Goal: Information Seeking & Learning: Compare options

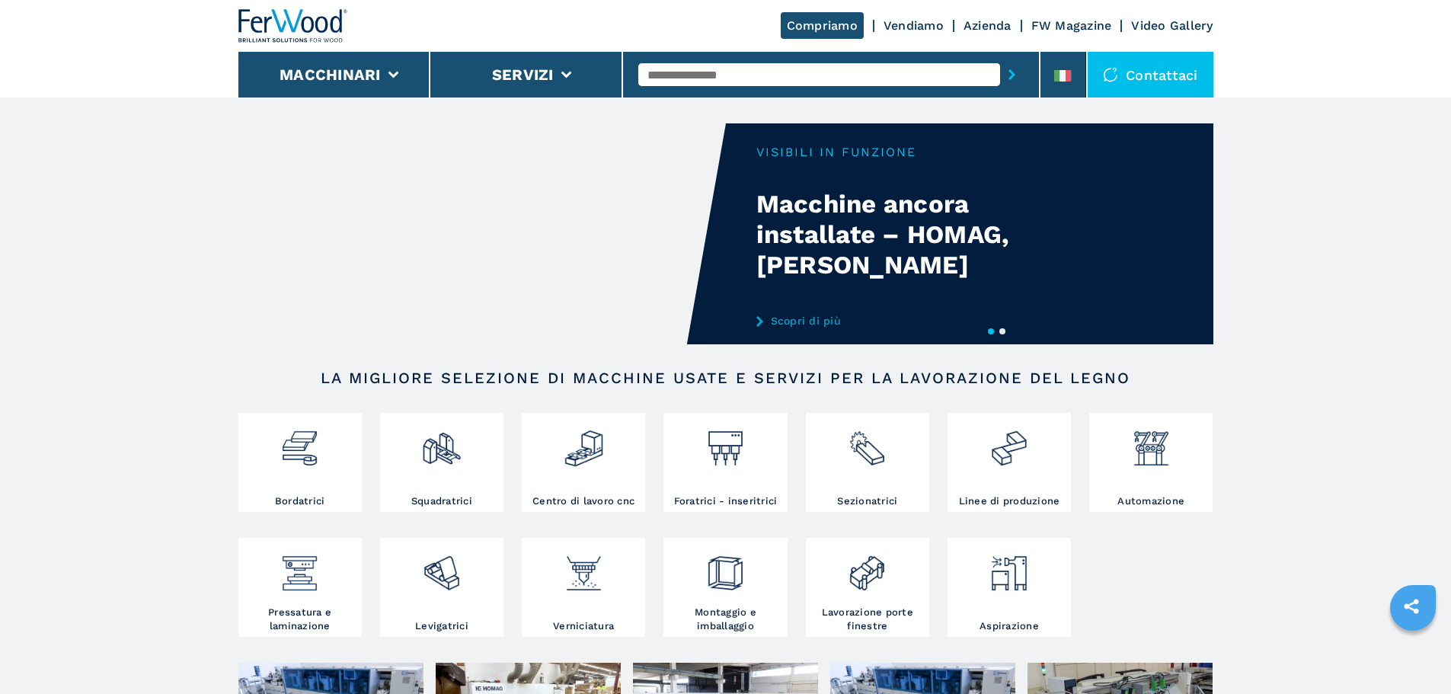
click at [1040, 75] on div at bounding box center [832, 75] width 418 height 46
click at [1052, 83] on li at bounding box center [1064, 75] width 46 height 46
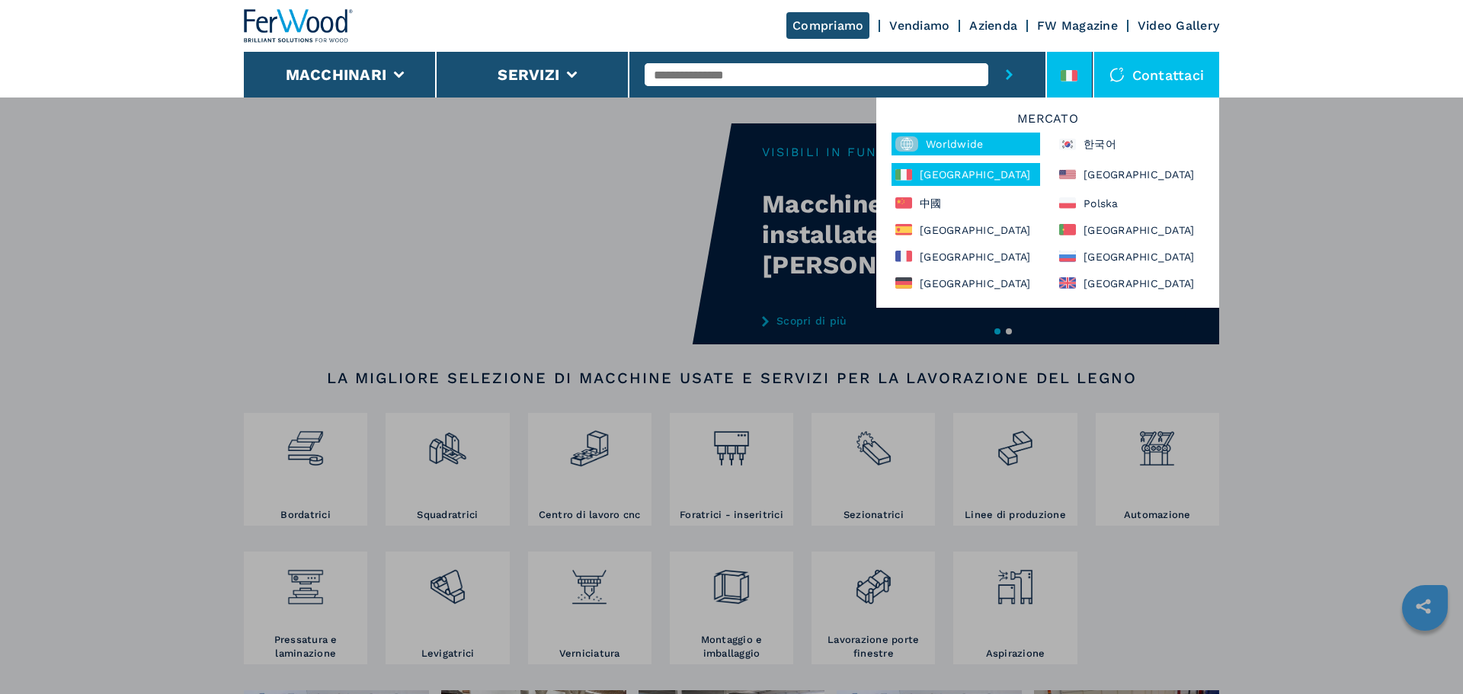
click at [974, 144] on div "Worldwide" at bounding box center [965, 144] width 149 height 23
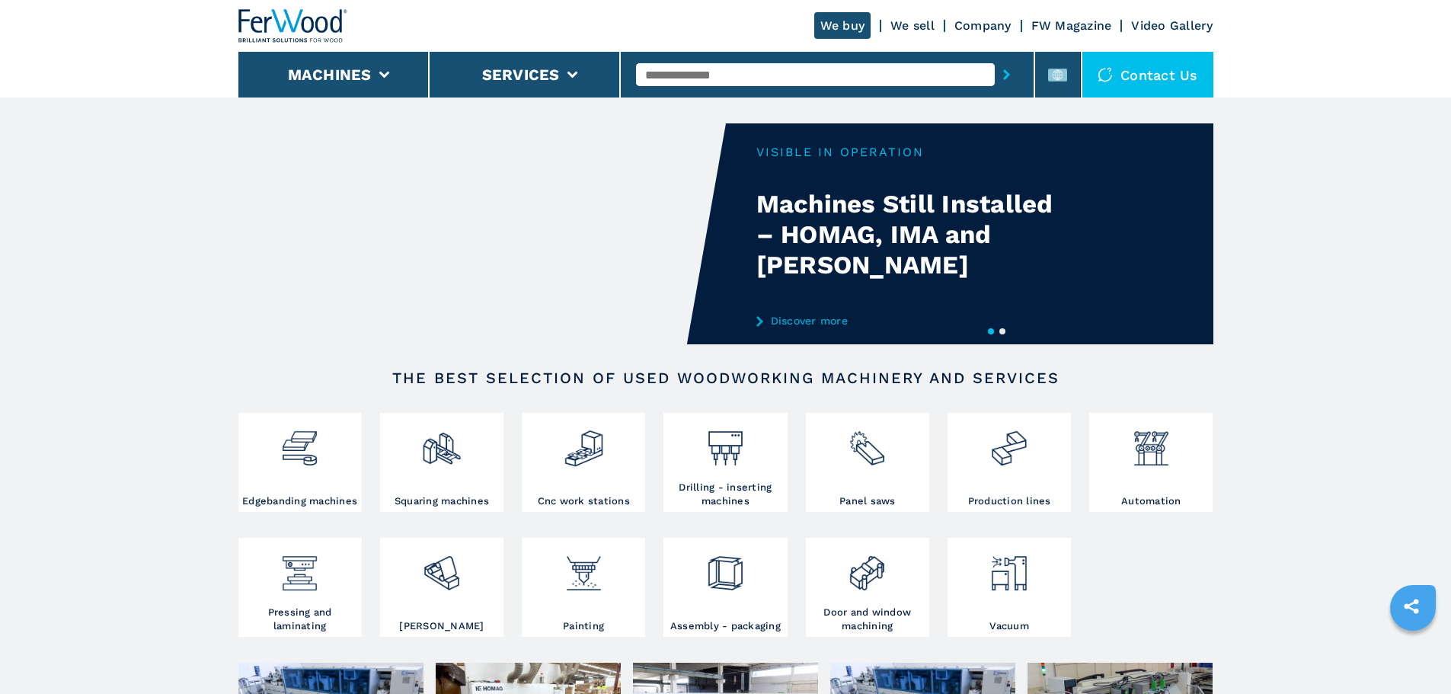
click at [867, 73] on input "text" at bounding box center [815, 74] width 359 height 23
type input "******"
click at [995, 57] on button "submit-button" at bounding box center [1007, 74] width 24 height 35
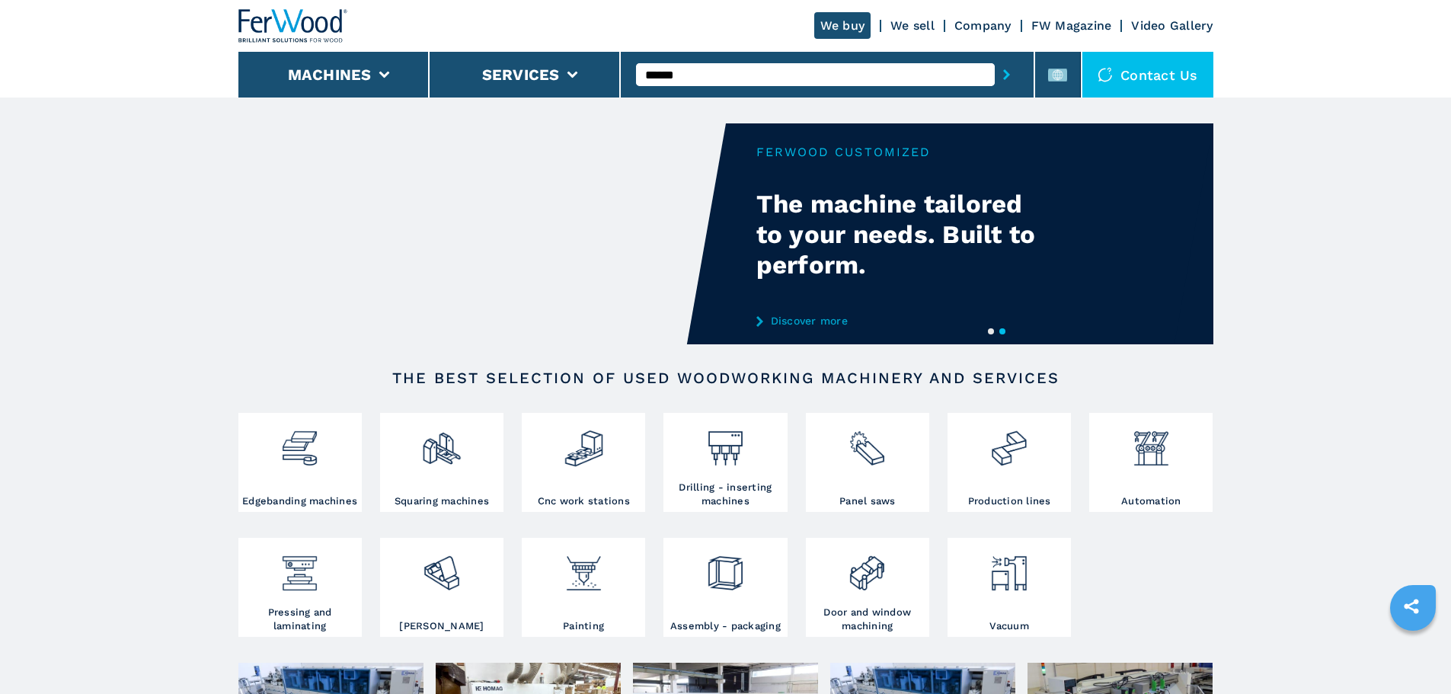
click at [995, 67] on button "submit-button" at bounding box center [1007, 74] width 24 height 35
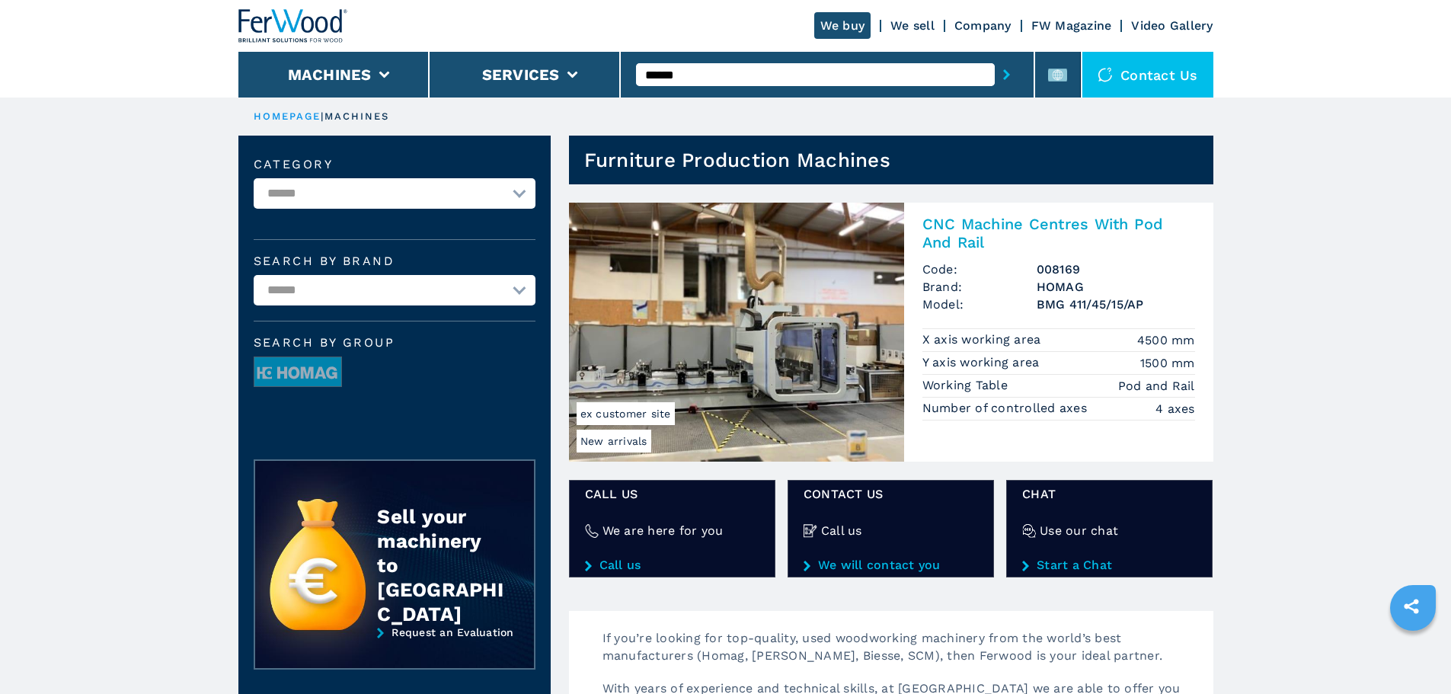
click at [965, 231] on h2 "CNC Machine Centres With Pod And Rail" at bounding box center [1059, 233] width 273 height 37
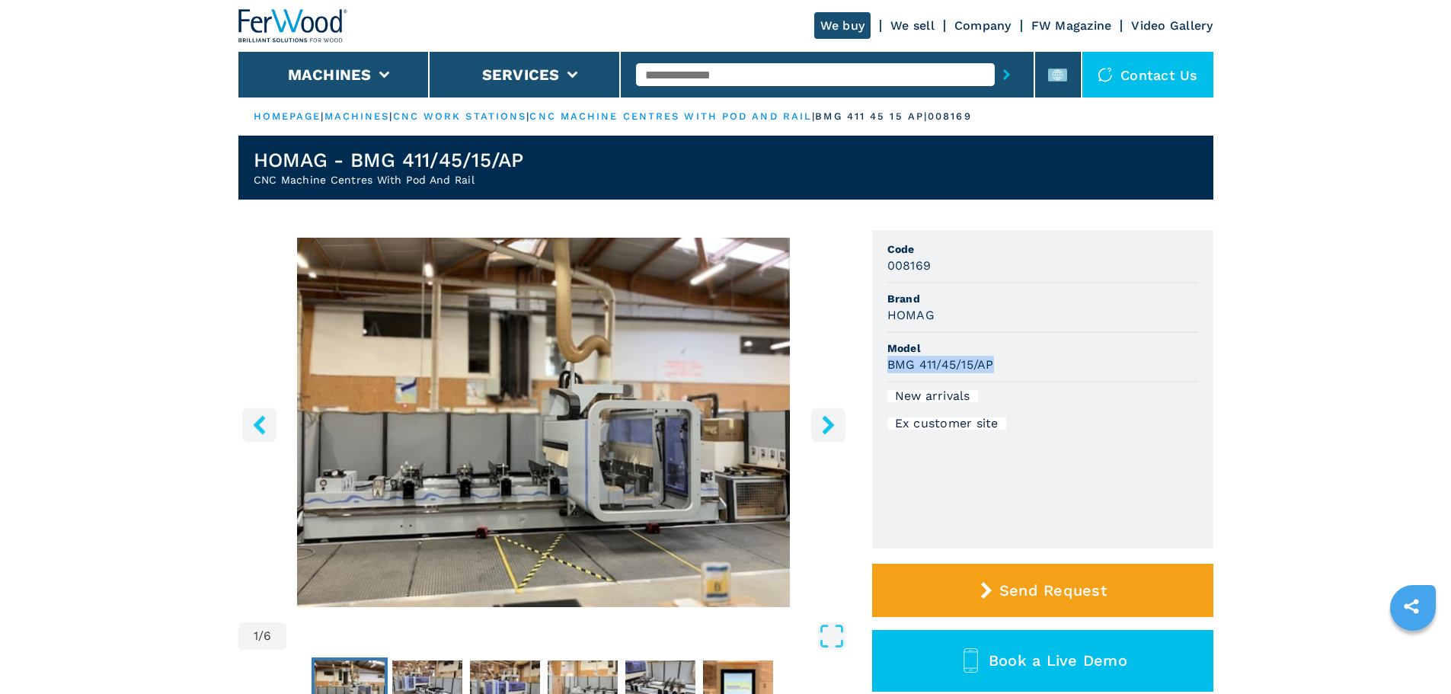
drag, startPoint x: 886, startPoint y: 362, endPoint x: 993, endPoint y: 375, distance: 107.4
click at [993, 375] on ul "Code 008169 Brand HOMAG Model BMG 411/45/15/AP New arrivals Ex customer site" at bounding box center [1042, 389] width 341 height 318
click at [717, 66] on input "text" at bounding box center [815, 74] width 359 height 23
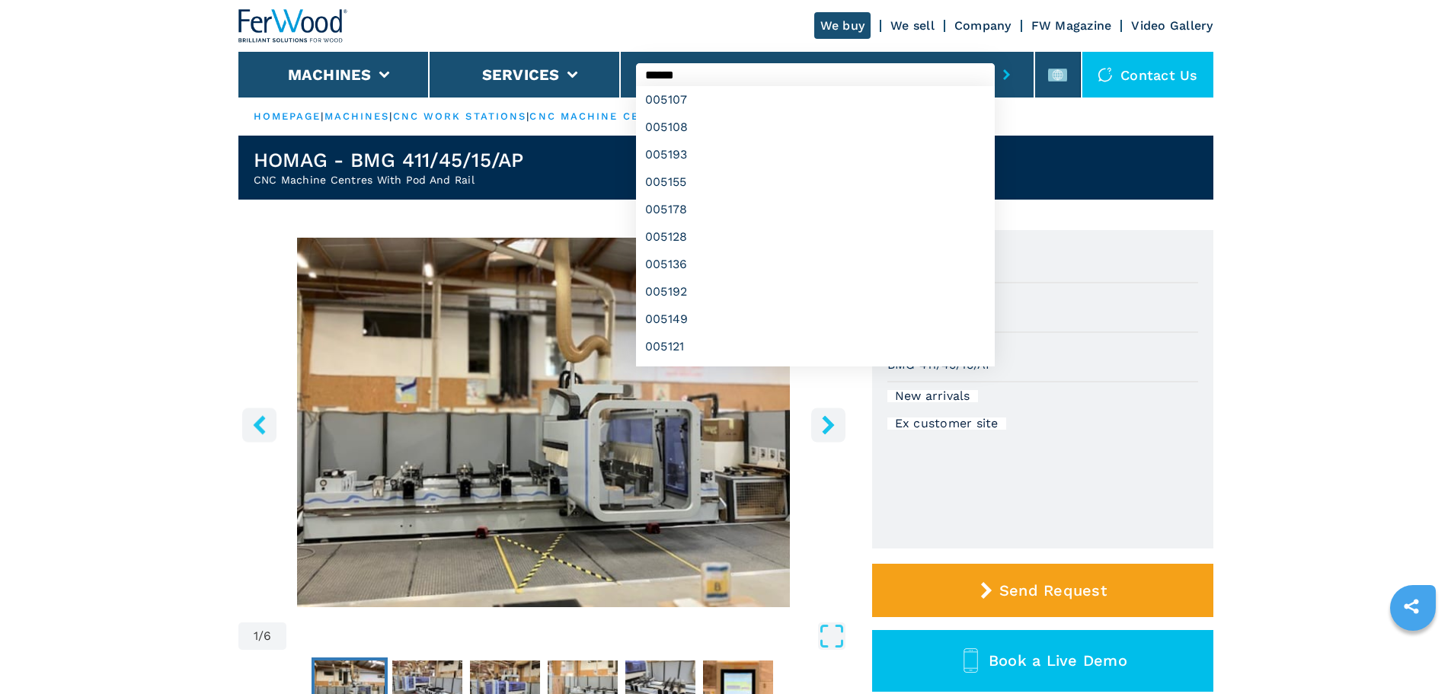
type input "******"
click at [995, 57] on button "submit-button" at bounding box center [1007, 74] width 24 height 35
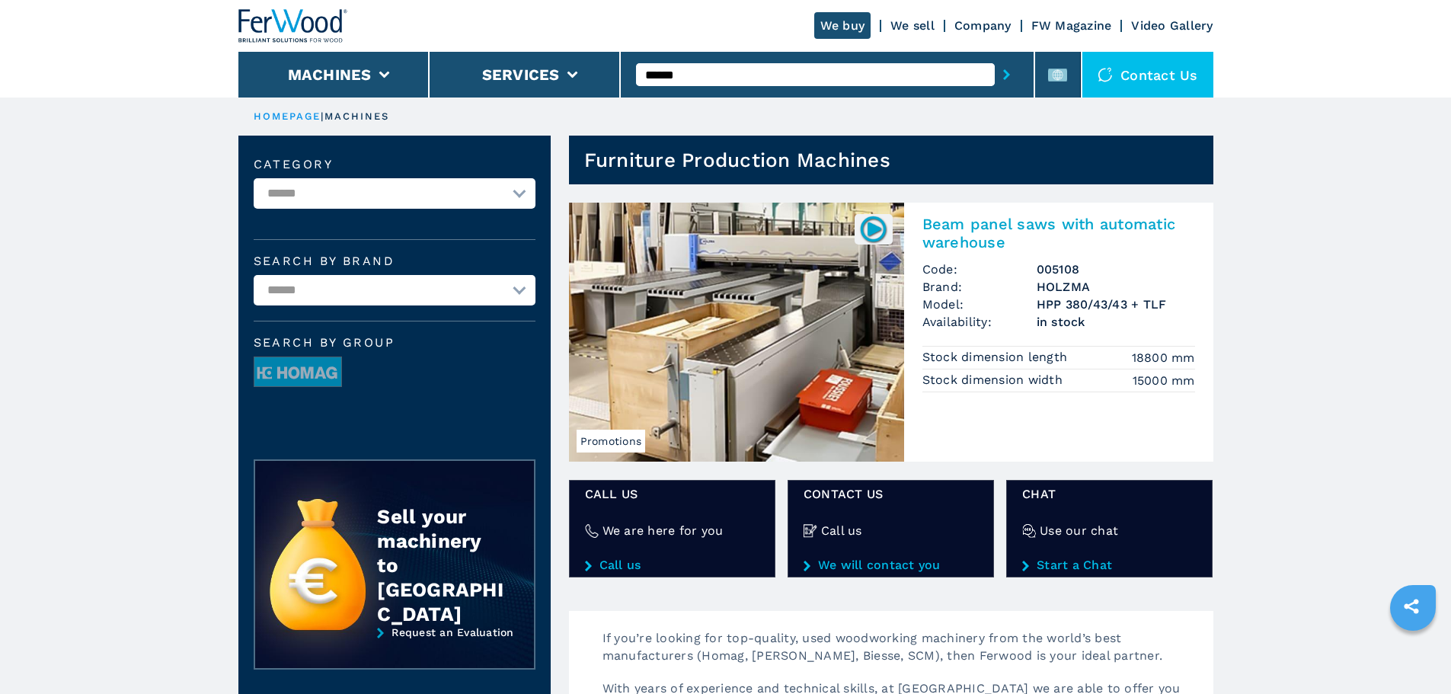
click at [1018, 238] on h2 "Beam panel saws with automatic warehouse" at bounding box center [1059, 233] width 273 height 37
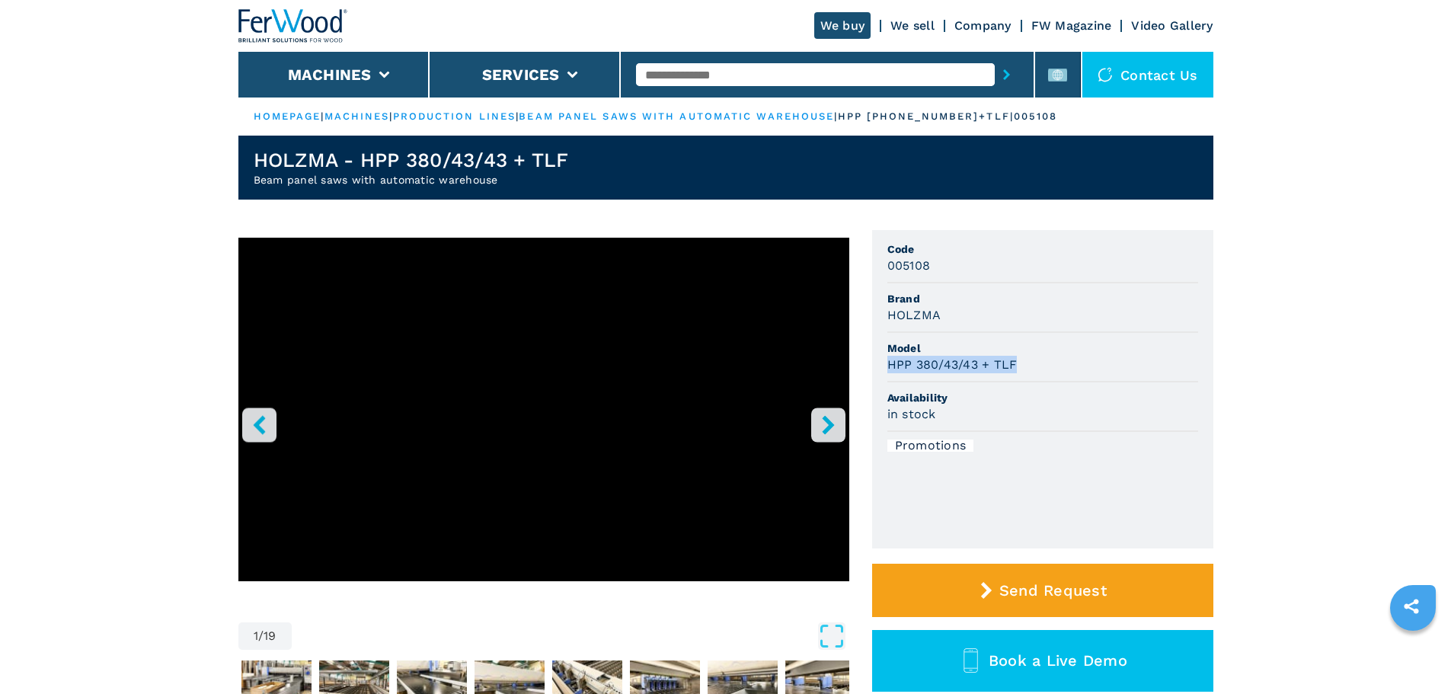
drag, startPoint x: 889, startPoint y: 370, endPoint x: 1019, endPoint y: 370, distance: 129.5
click at [1019, 370] on div "HPP 380/43/43 + TLF" at bounding box center [1043, 365] width 311 height 18
copy h3 "HPP 380/43/43 + TLF"
drag, startPoint x: 248, startPoint y: 179, endPoint x: 511, endPoint y: 179, distance: 262.8
click at [511, 179] on header "HOLZMA - HPP 380/43/43 + TLF Beam panel saws with automatic warehouse" at bounding box center [725, 168] width 975 height 64
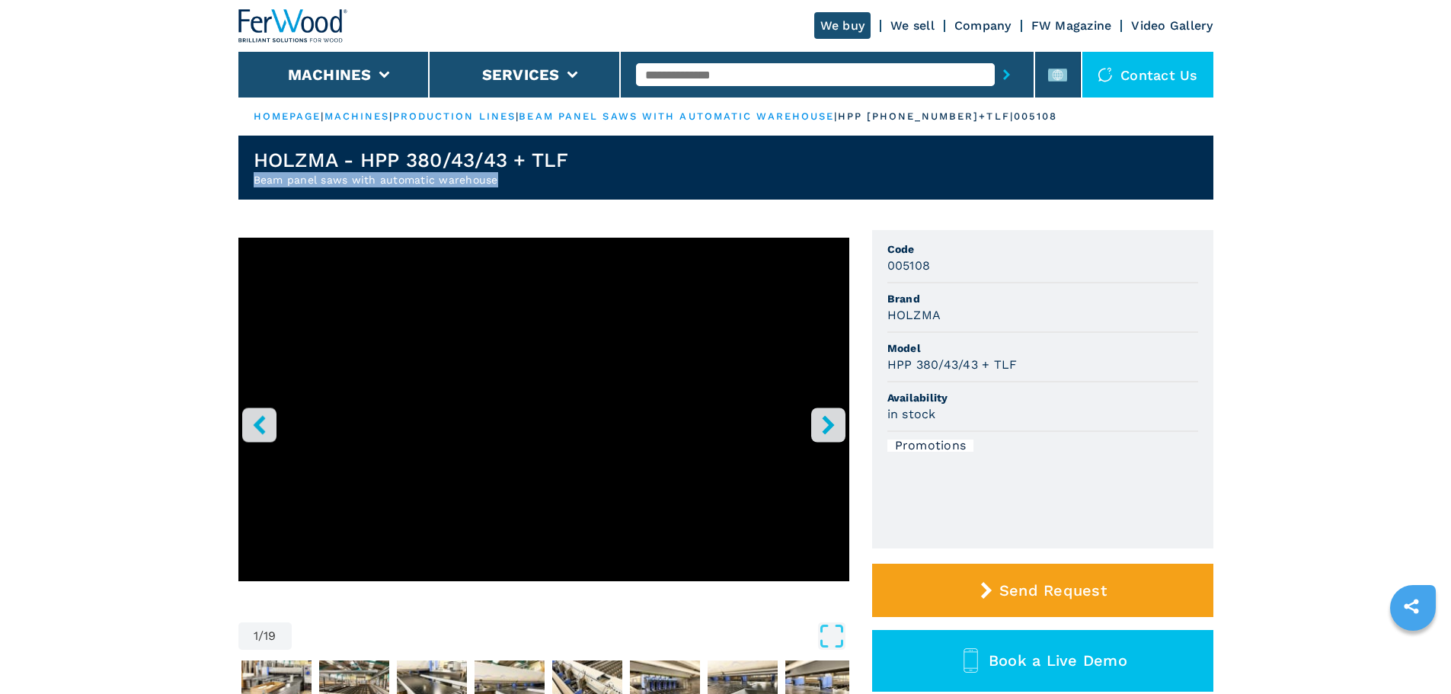
copy h2 "Beam panel saws with automatic warehouse"
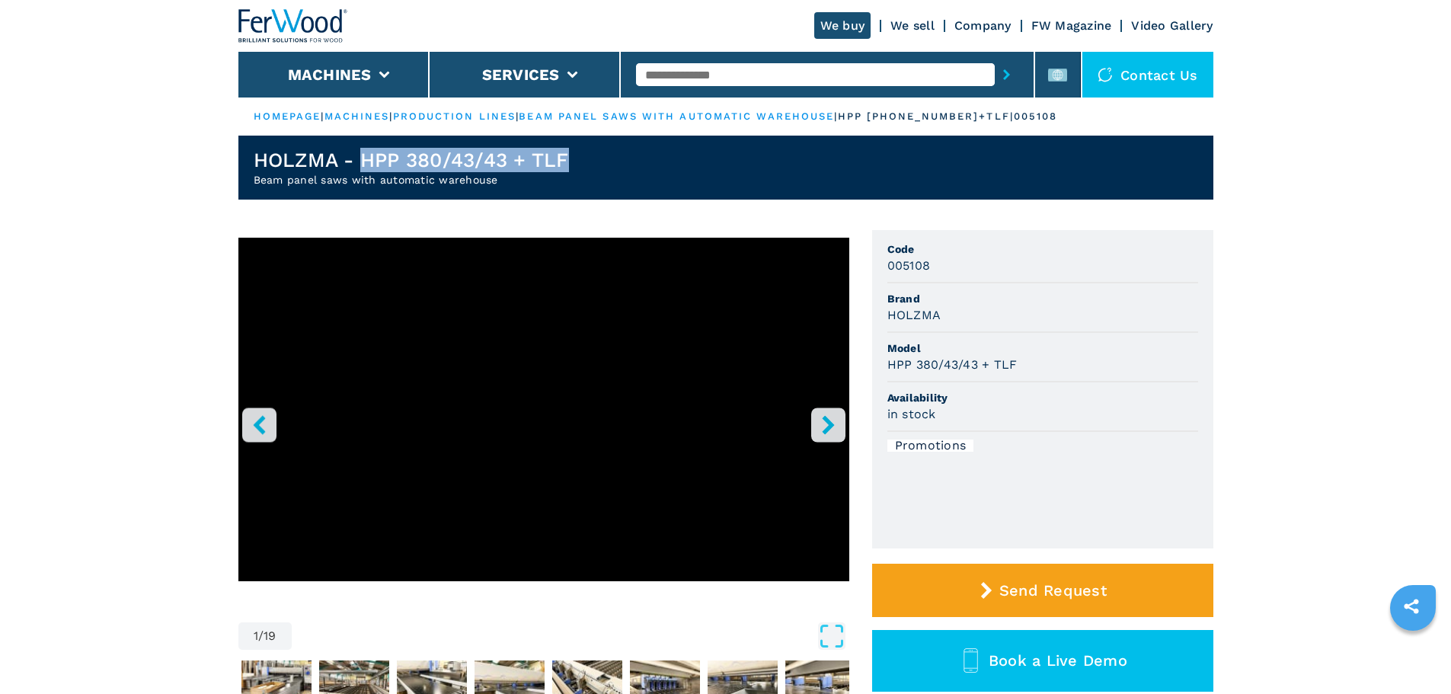
drag, startPoint x: 363, startPoint y: 157, endPoint x: 606, endPoint y: 146, distance: 244.1
click at [606, 146] on header "HOLZMA - HPP 380/43/43 + TLF Beam panel saws with automatic warehouse" at bounding box center [725, 168] width 975 height 64
copy h1 "HPP 380/43/43 + TLF"
click at [666, 69] on input "text" at bounding box center [815, 74] width 359 height 23
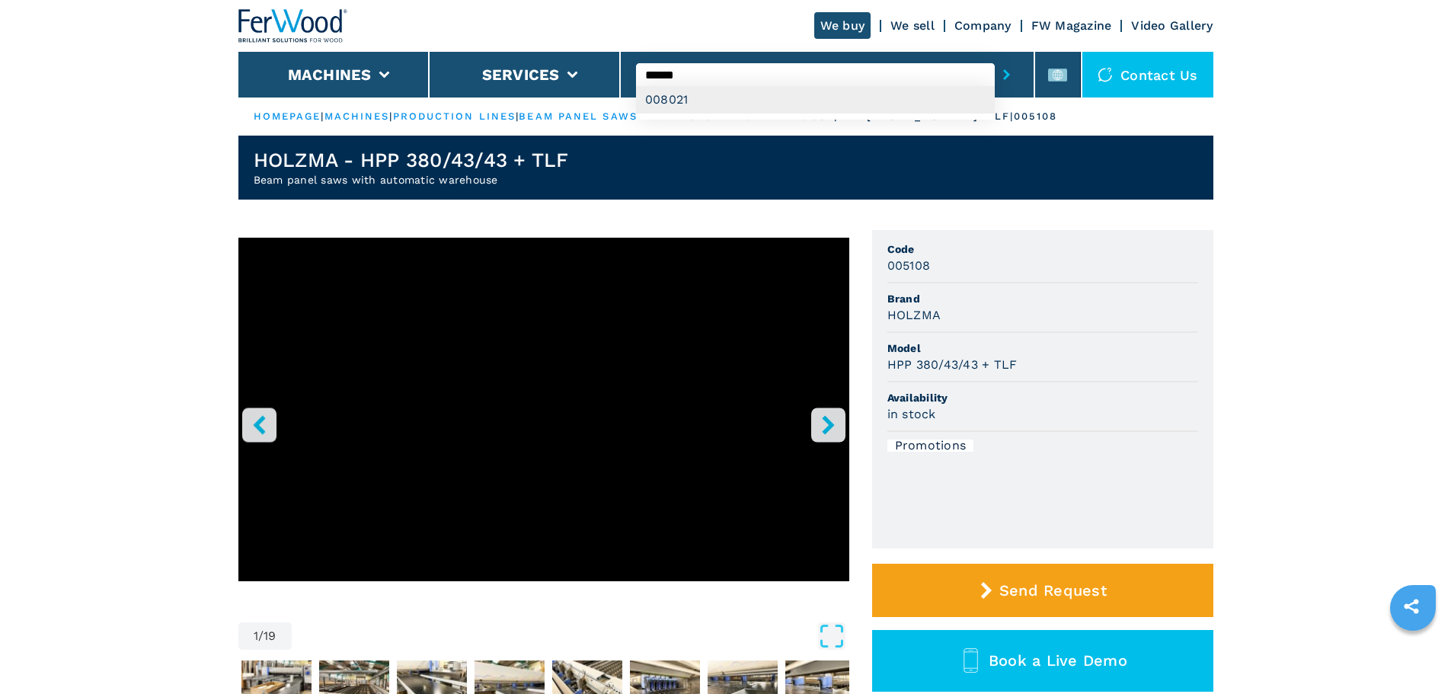
type input "******"
click at [763, 101] on div "008021" at bounding box center [815, 99] width 359 height 27
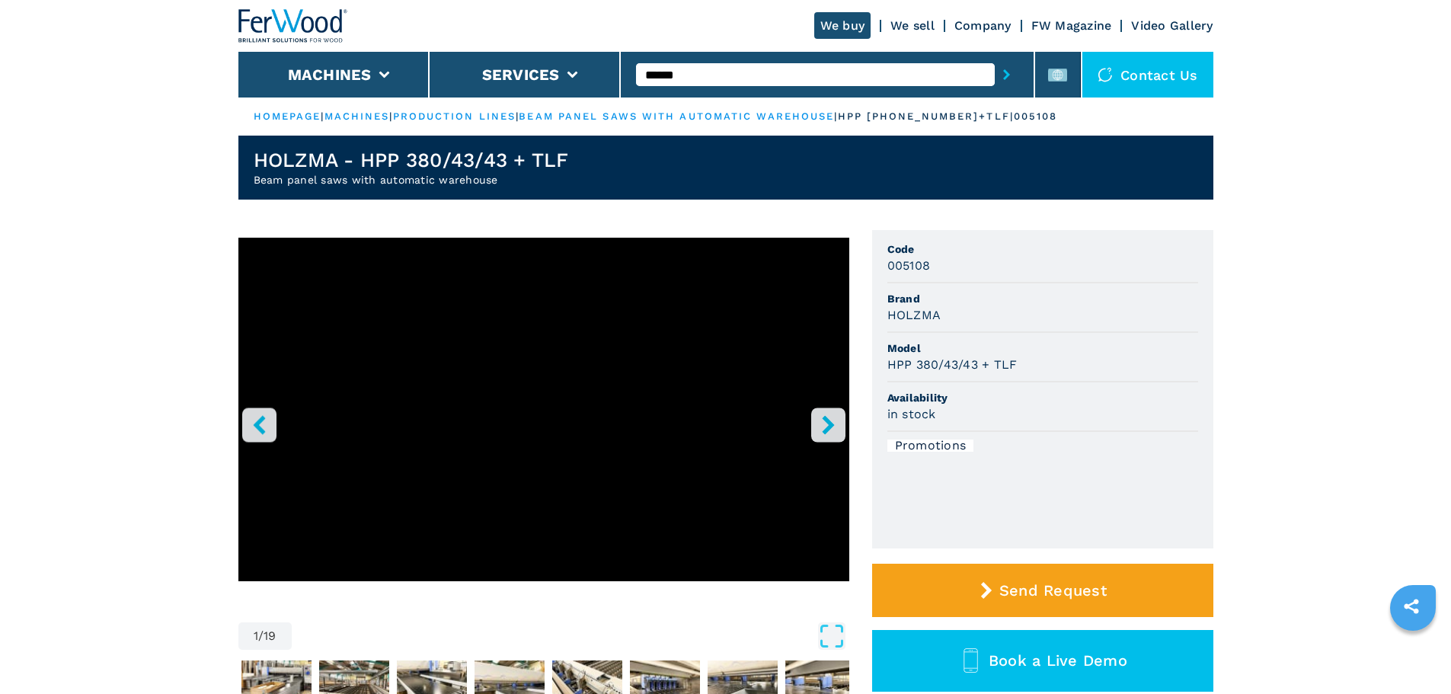
click at [995, 69] on button "submit-button" at bounding box center [1007, 74] width 24 height 35
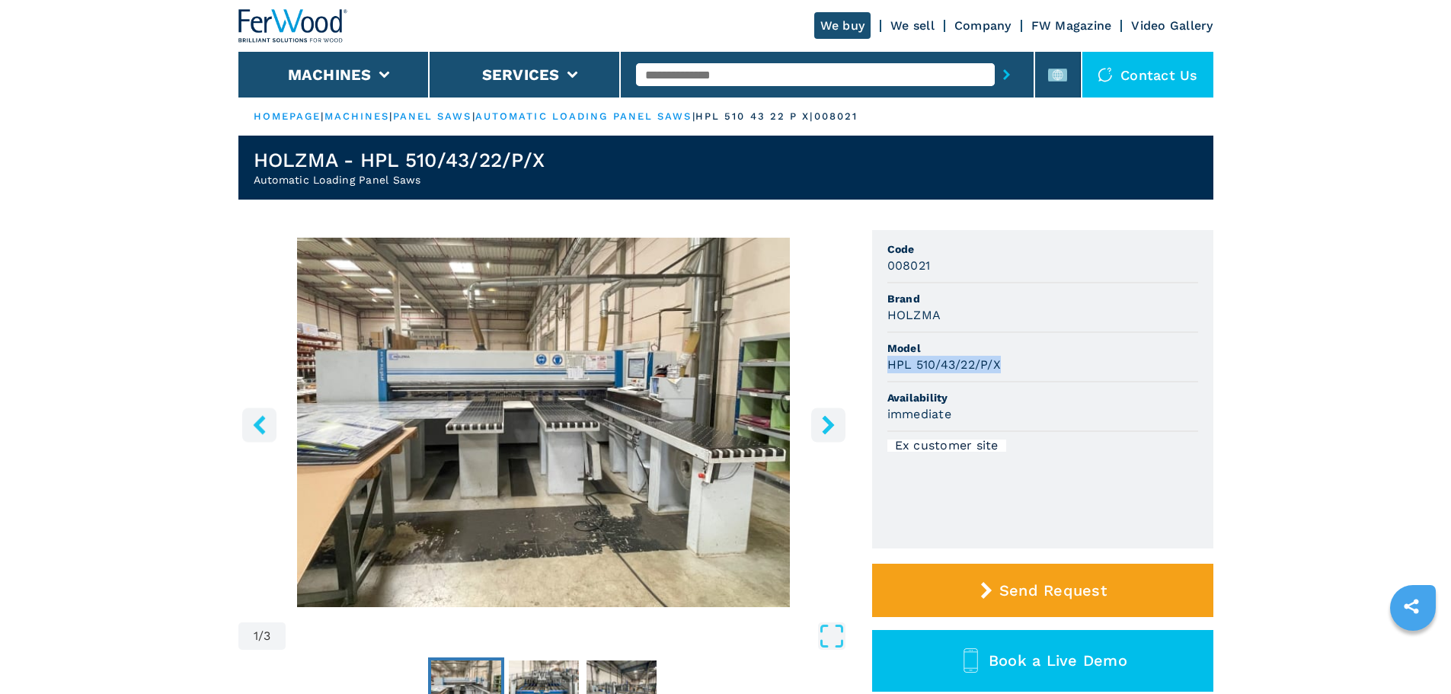
drag, startPoint x: 888, startPoint y: 364, endPoint x: 1096, endPoint y: 363, distance: 208.8
click at [1096, 363] on div "HPL 510/43/22/P/X" at bounding box center [1043, 365] width 311 height 18
copy h3 "HPL 510/43/22/P/X"
click at [814, 75] on input "text" at bounding box center [815, 74] width 359 height 23
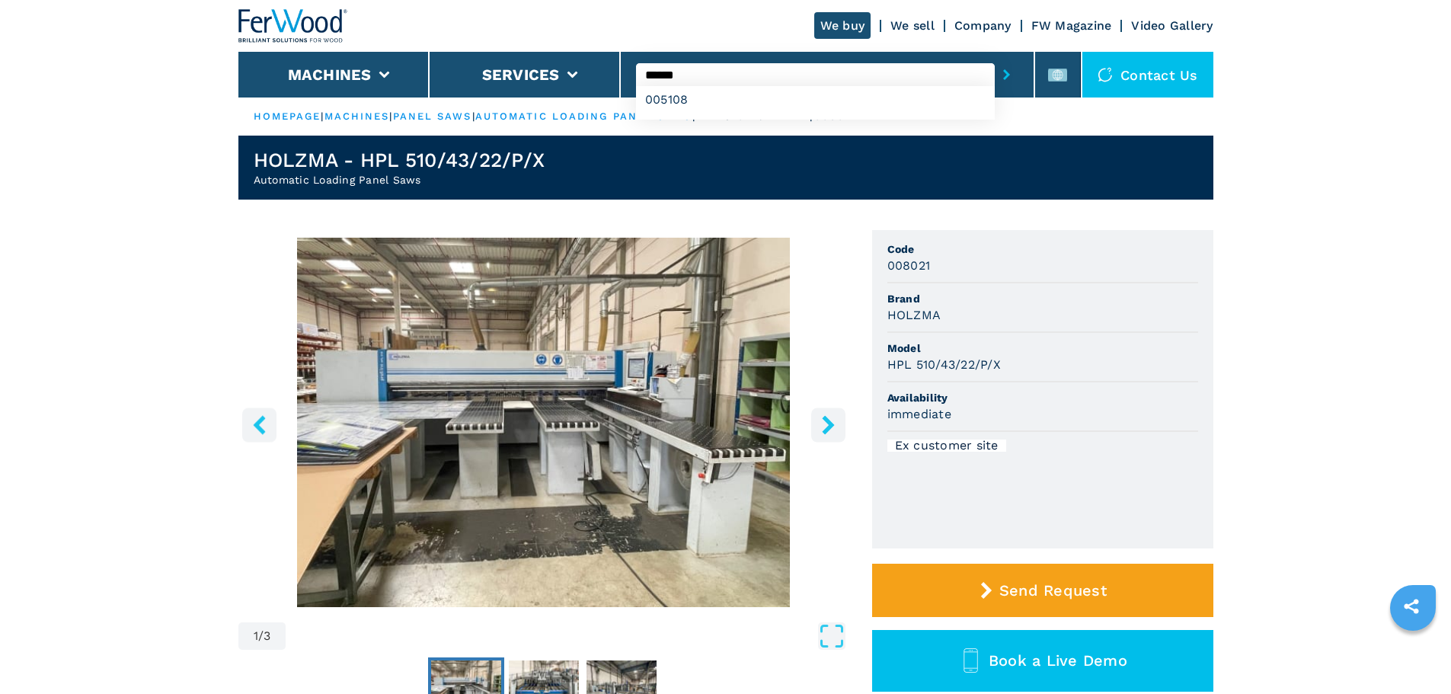
type input "******"
click at [995, 57] on button "submit-button" at bounding box center [1007, 74] width 24 height 35
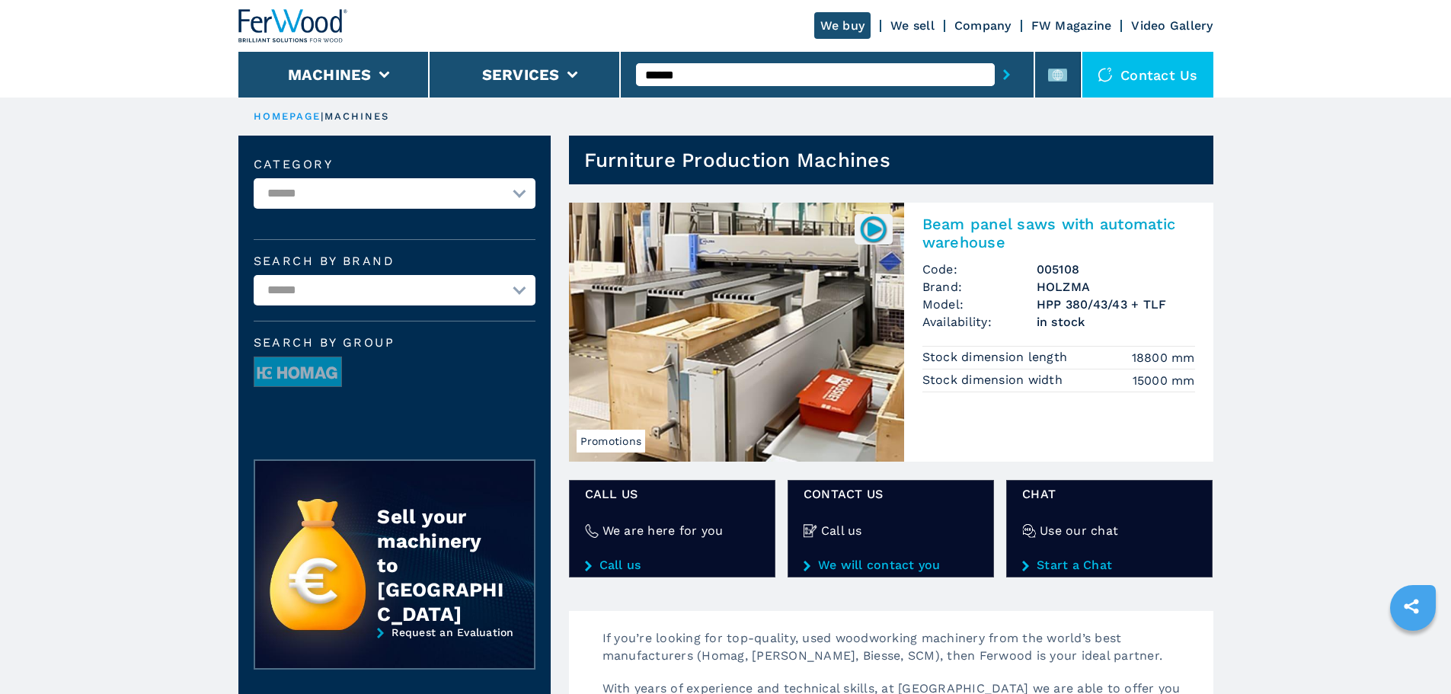
click at [979, 222] on h2 "Beam panel saws with automatic warehouse" at bounding box center [1059, 233] width 273 height 37
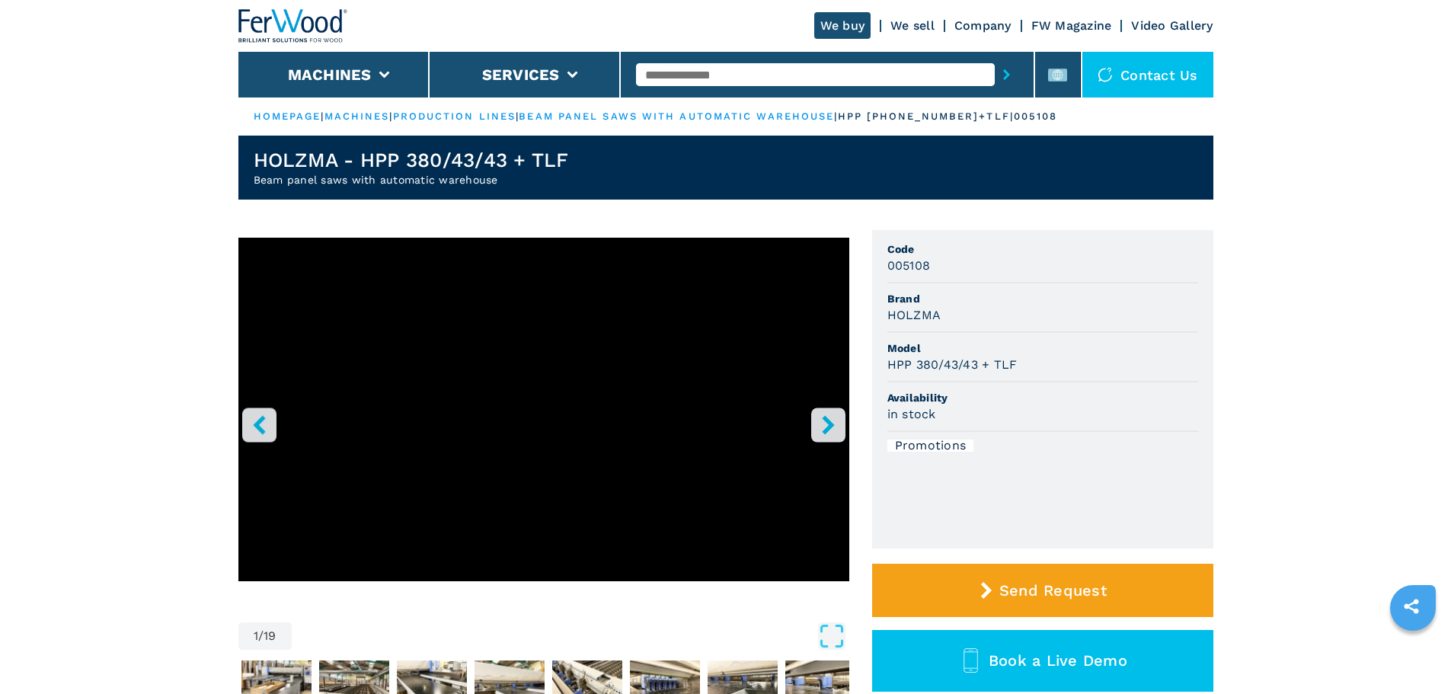
click at [386, 184] on h2 "Beam panel saws with automatic warehouse" at bounding box center [411, 179] width 315 height 15
click at [764, 72] on input "text" at bounding box center [815, 74] width 359 height 23
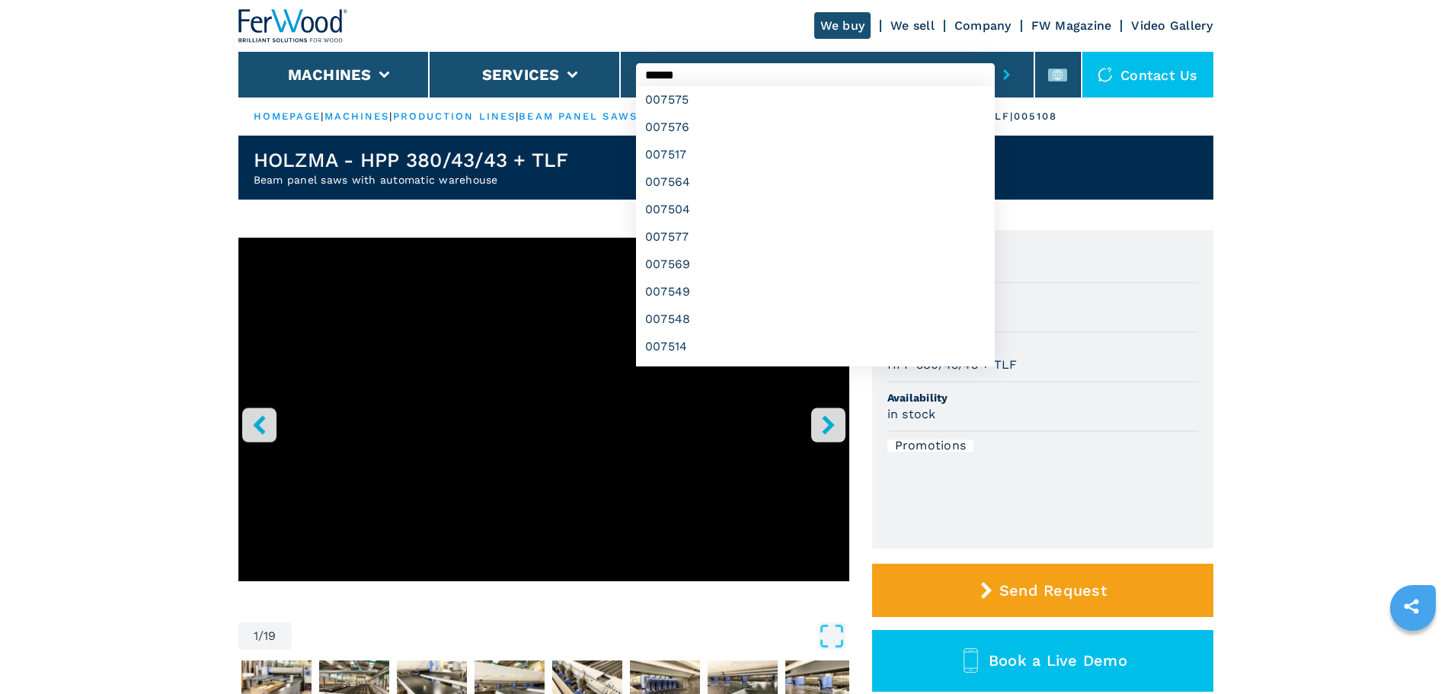
type input "******"
click at [995, 57] on button "submit-button" at bounding box center [1007, 74] width 24 height 35
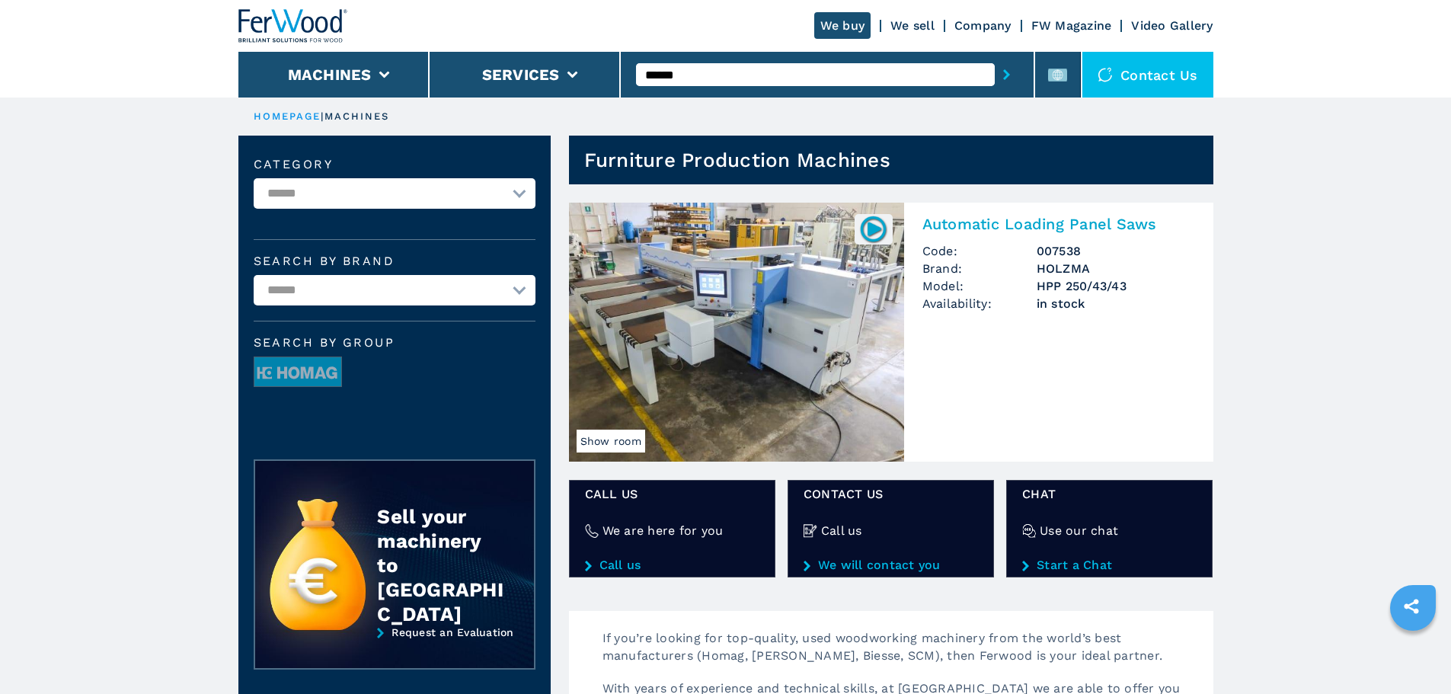
click at [1033, 229] on h2 "Automatic Loading Panel Saws" at bounding box center [1059, 224] width 273 height 18
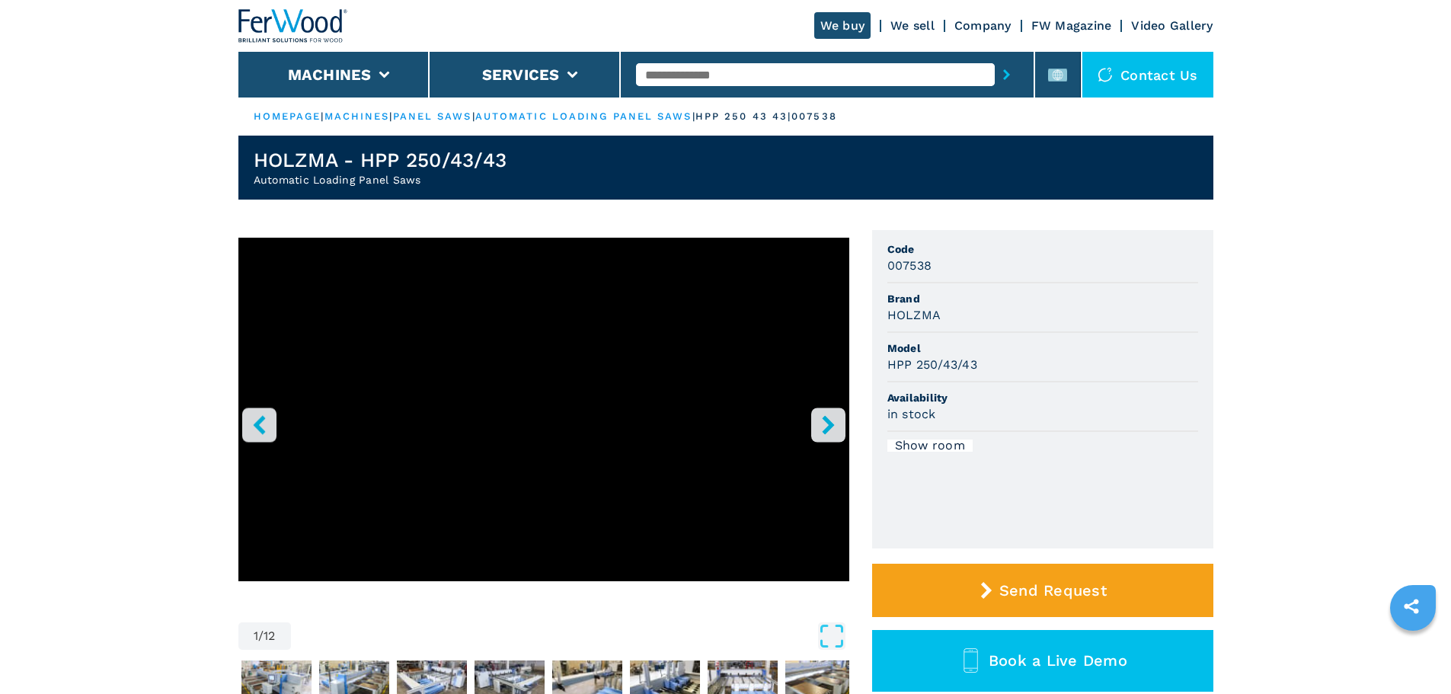
click at [366, 156] on h1 "HOLZMA - HPP 250/43/43" at bounding box center [381, 160] width 254 height 24
drag, startPoint x: 357, startPoint y: 167, endPoint x: 563, endPoint y: 160, distance: 205.8
click at [563, 160] on header "HOLZMA - HPP 250/43/43 Automatic Loading Panel Saws" at bounding box center [725, 168] width 975 height 64
copy h1 "HPP 250/43/43"
click at [686, 74] on input "text" at bounding box center [815, 74] width 359 height 23
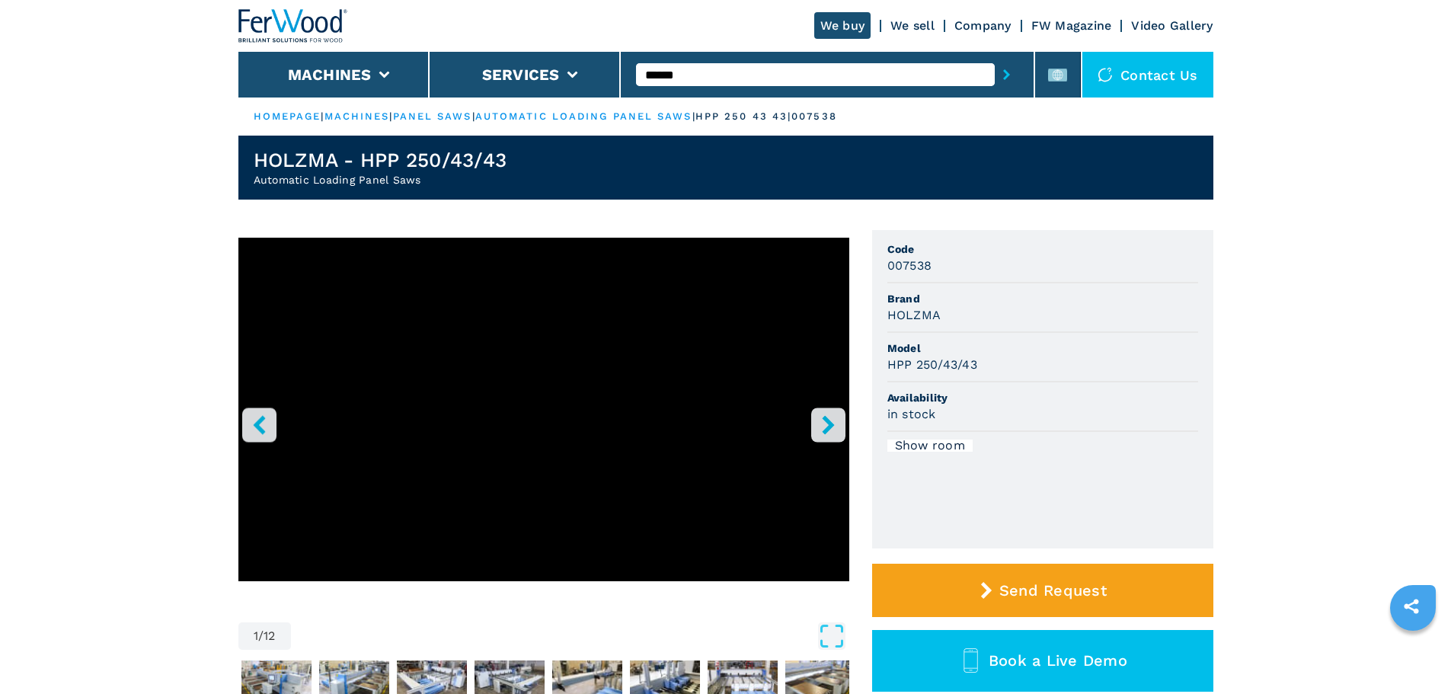
type input "******"
click at [995, 57] on button "submit-button" at bounding box center [1007, 74] width 24 height 35
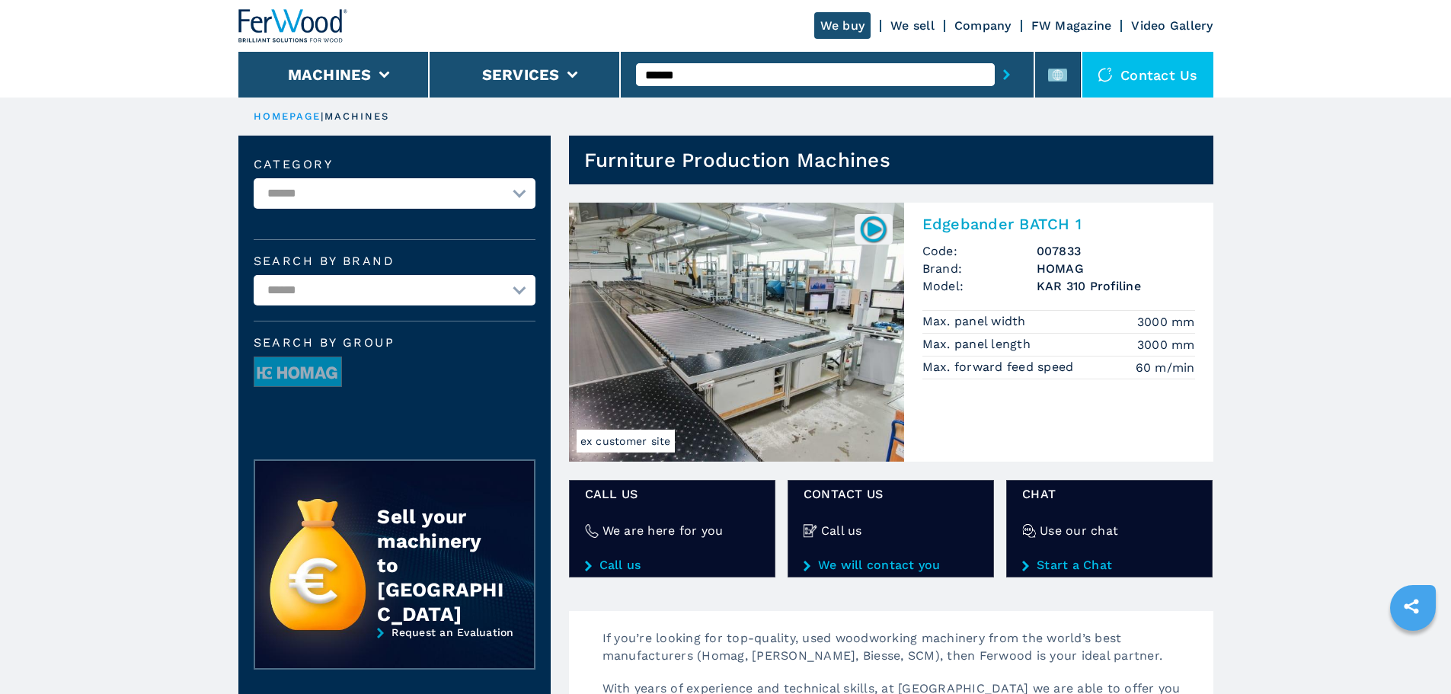
click at [1032, 236] on div "Edgebander BATCH 1 Code: 007833 Brand: HOMAG Model: KAR 310 Profiline Max. pane…" at bounding box center [1058, 296] width 309 height 186
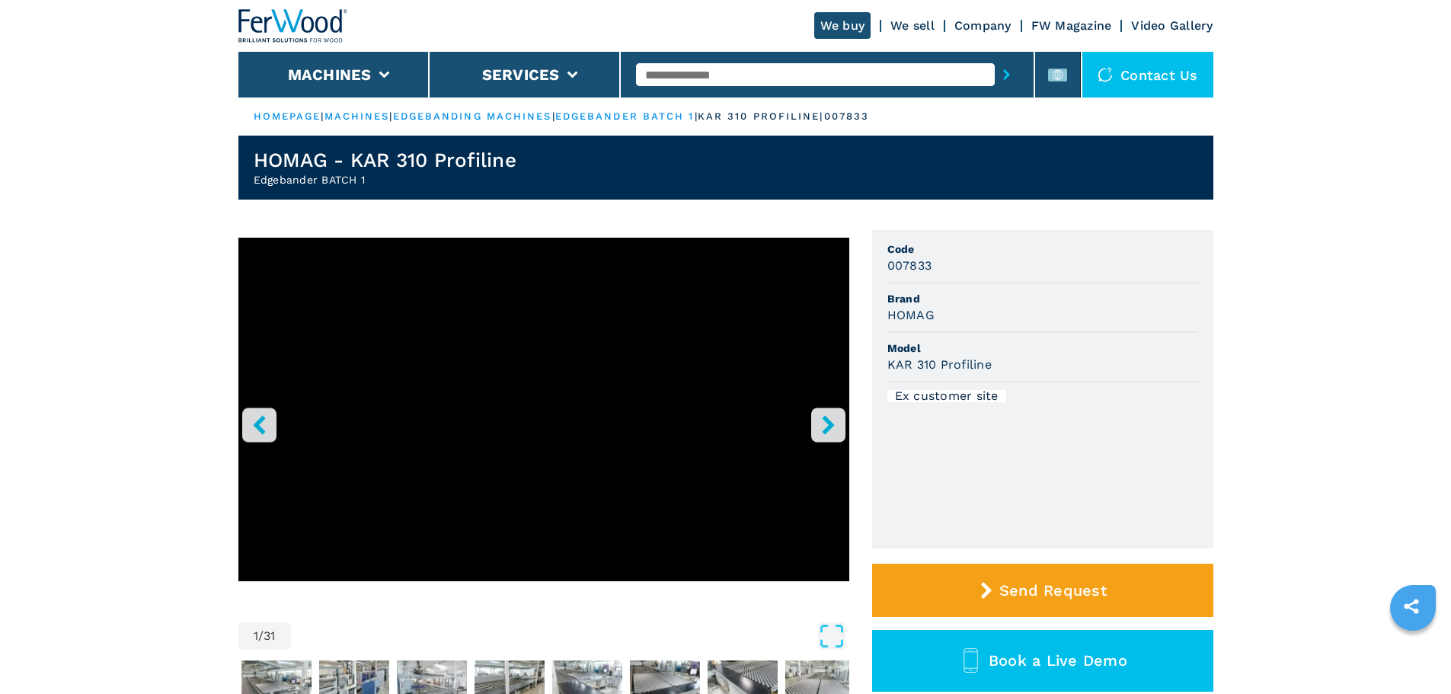
click at [822, 420] on icon "right-button" at bounding box center [828, 424] width 19 height 19
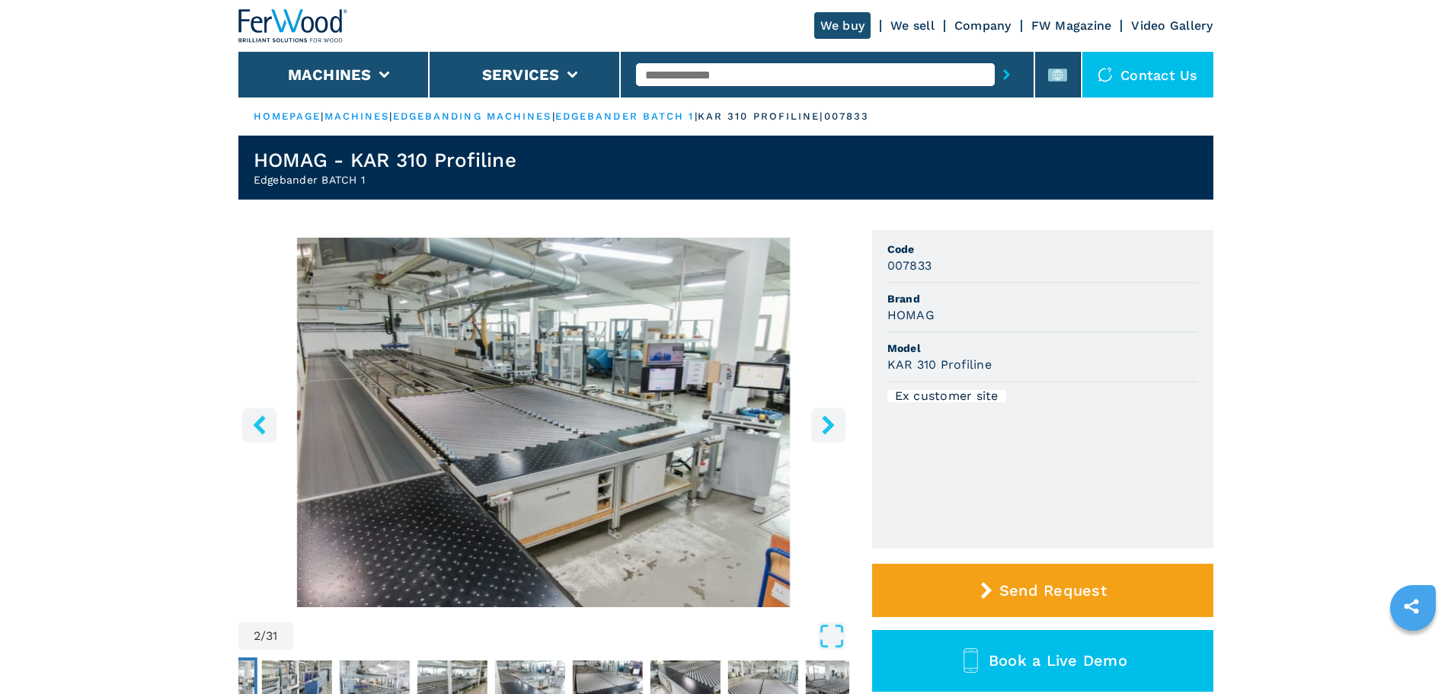
click at [823, 420] on icon "right-button" at bounding box center [828, 424] width 19 height 19
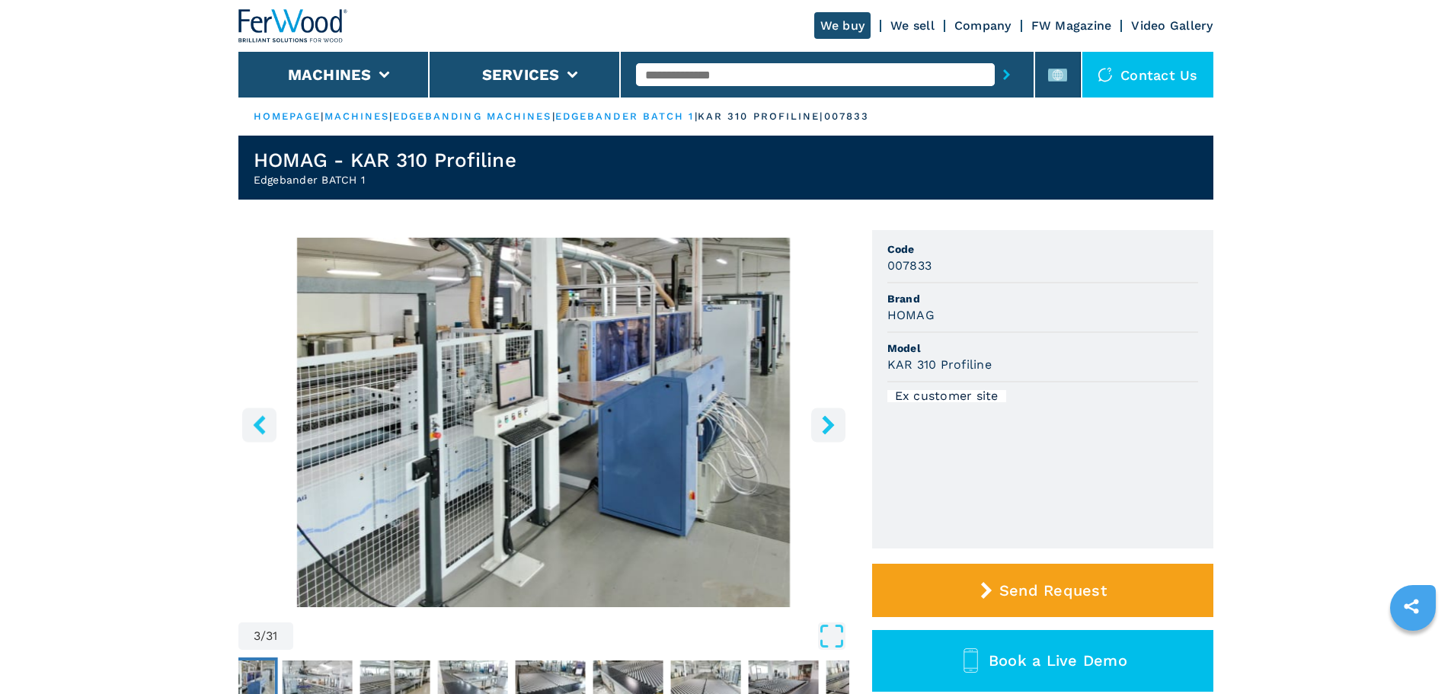
click at [823, 420] on icon "right-button" at bounding box center [828, 424] width 19 height 19
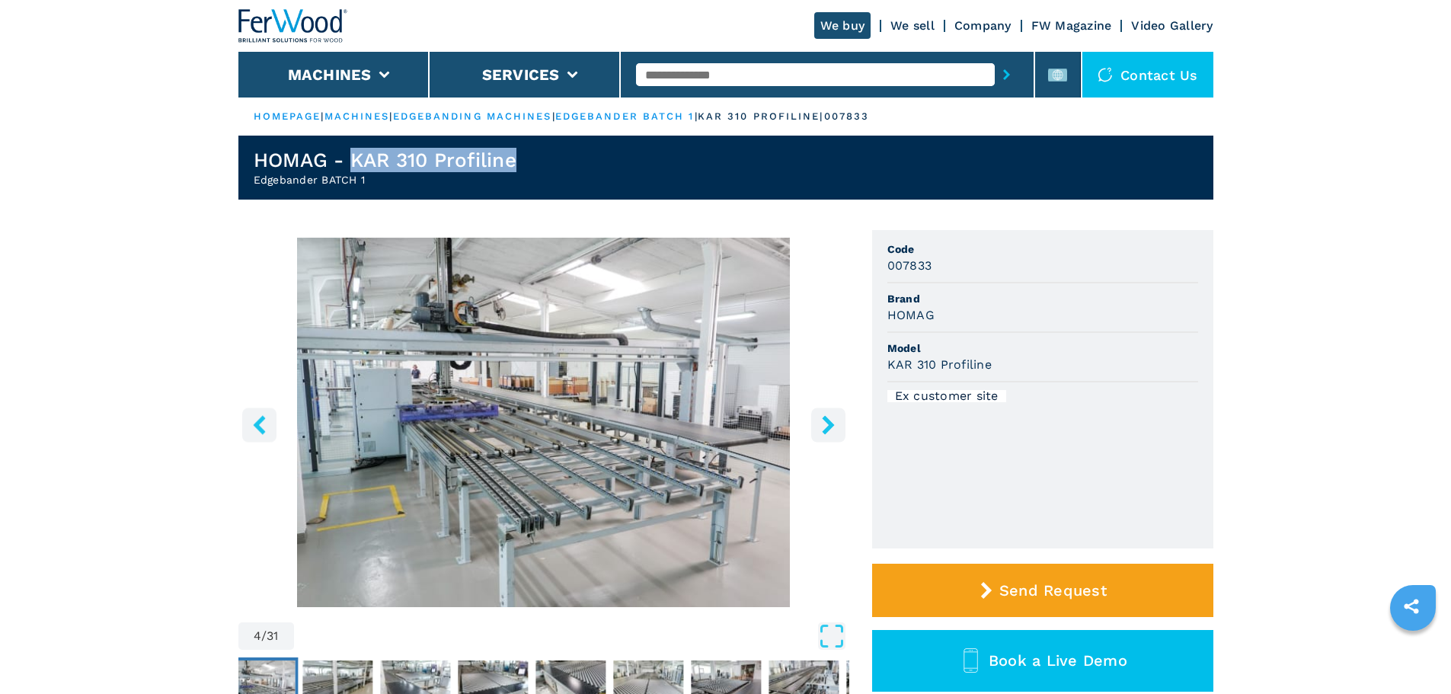
drag, startPoint x: 354, startPoint y: 157, endPoint x: 519, endPoint y: 166, distance: 165.6
click at [517, 166] on h1 "HOMAG - KAR 310 Profiline" at bounding box center [385, 160] width 263 height 24
copy h1 "KAR 310 Profiline"
drag, startPoint x: 247, startPoint y: 179, endPoint x: 378, endPoint y: 185, distance: 131.2
click at [375, 185] on header "HOMAG - KAR 310 Profiline Edgebander BATCH 1" at bounding box center [725, 168] width 975 height 64
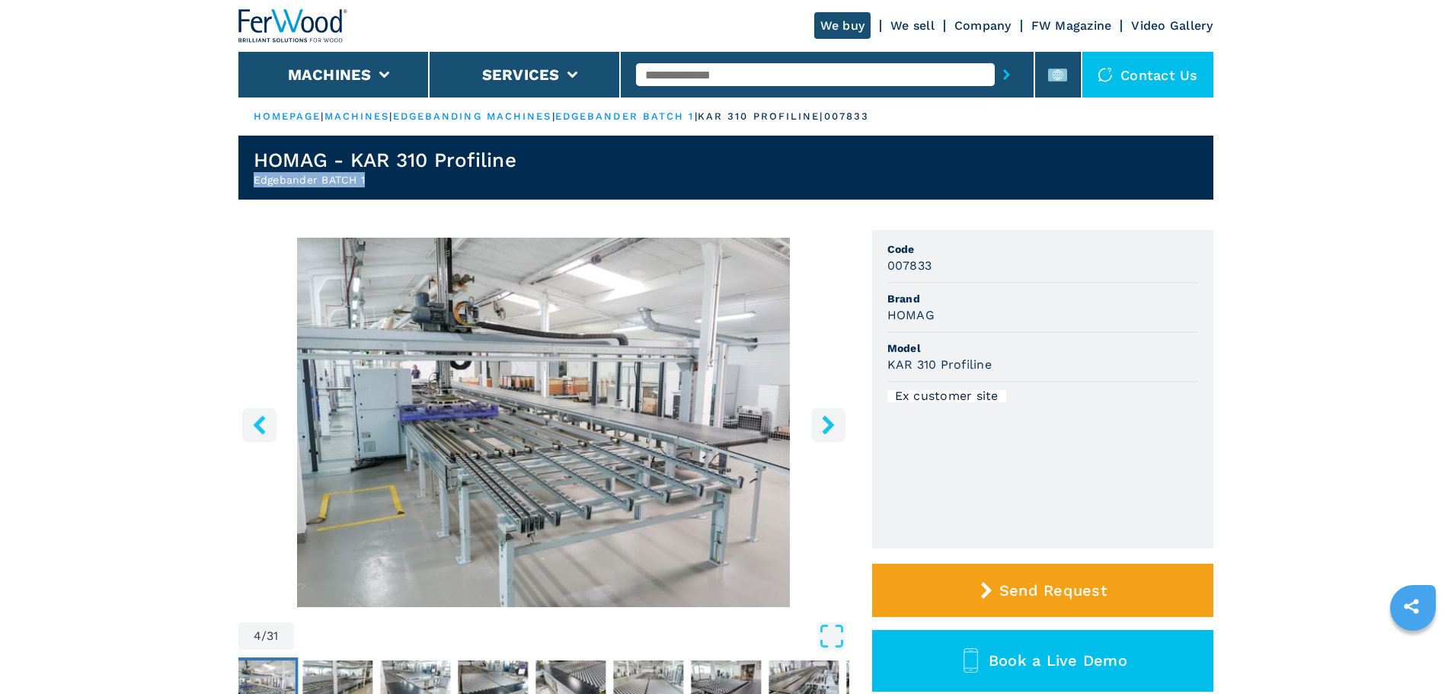
copy h2 "Edgebander BATCH 1"
drag, startPoint x: 353, startPoint y: 159, endPoint x: 557, endPoint y: 158, distance: 204.2
click at [557, 158] on header "HOMAG - KAR 310 Profiline Edgebander BATCH 1" at bounding box center [725, 168] width 975 height 64
copy h1 "KAR 310 Profiline"
click at [705, 66] on input "text" at bounding box center [815, 74] width 359 height 23
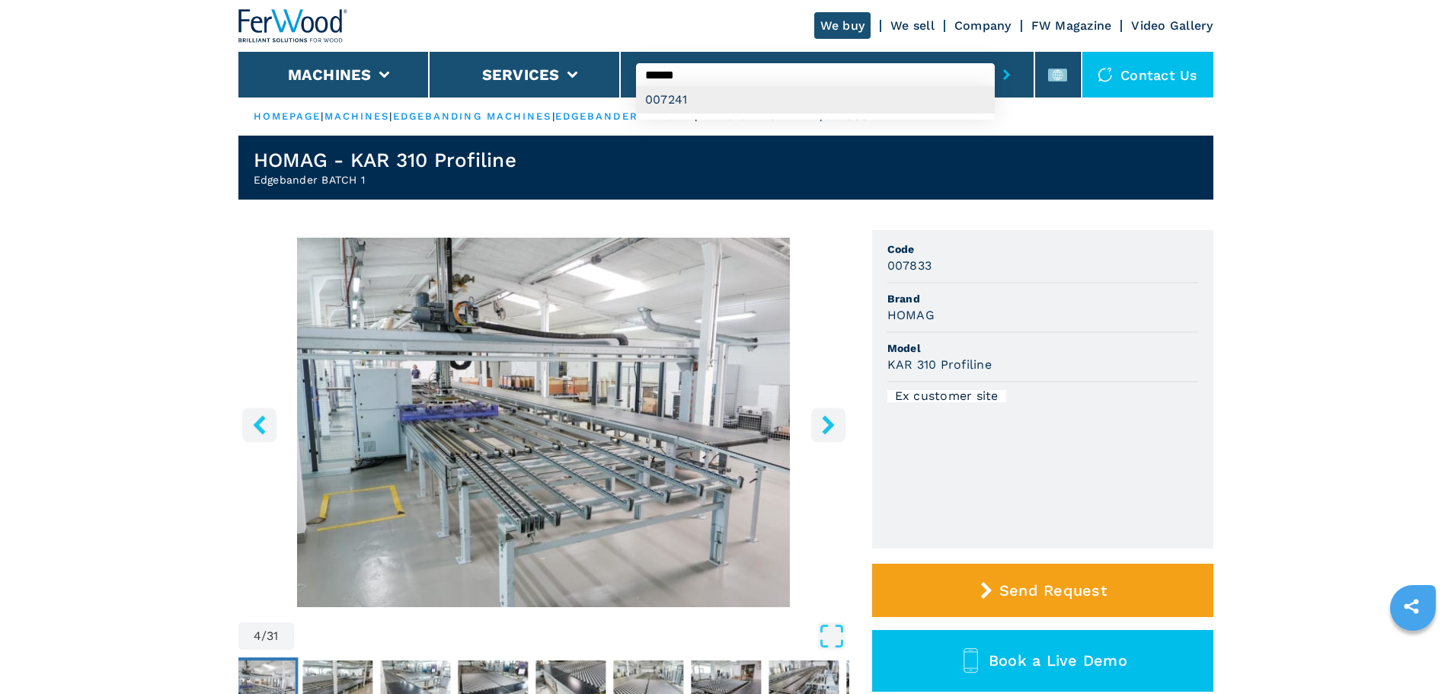
type input "******"
click at [752, 98] on div "007241" at bounding box center [815, 99] width 359 height 27
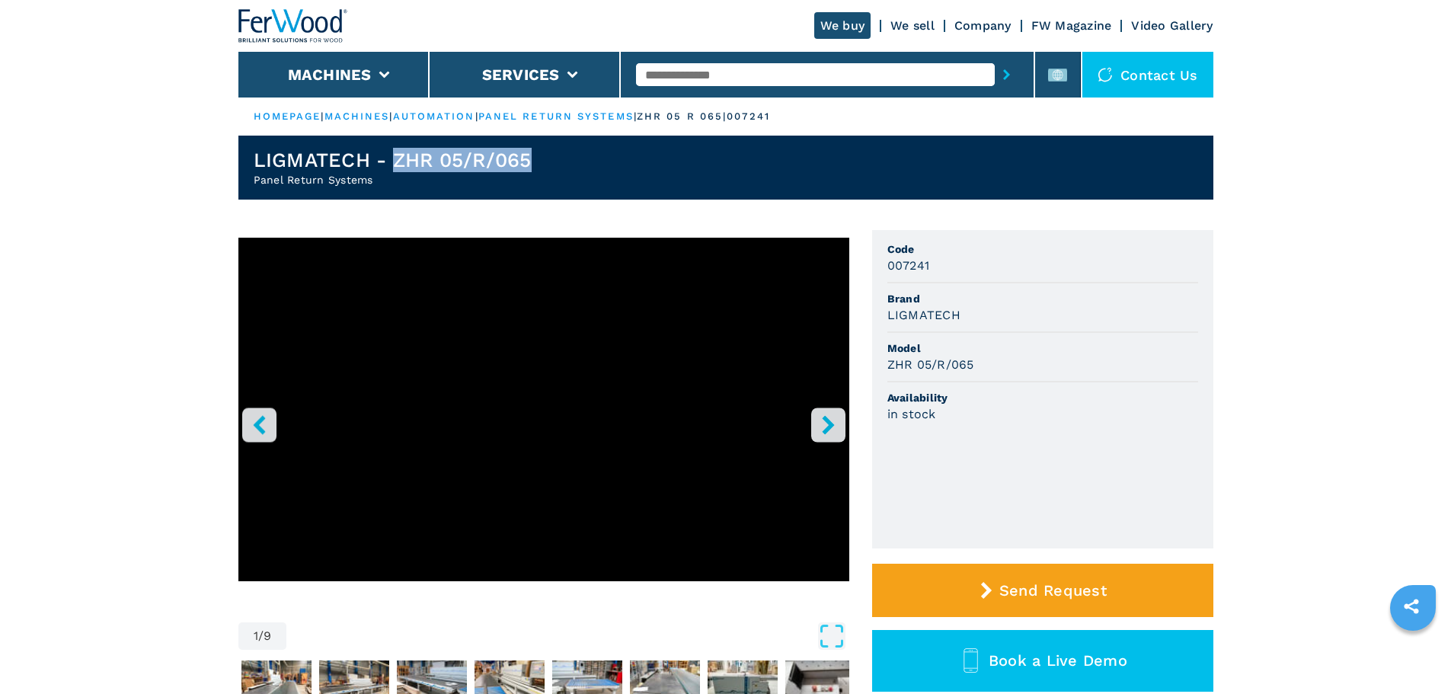
drag, startPoint x: 392, startPoint y: 159, endPoint x: 566, endPoint y: 153, distance: 174.6
click at [566, 153] on header "LIGMATECH - ZHR 05/R/065 Panel Return Systems" at bounding box center [725, 168] width 975 height 64
copy h1 "ZHR 05/R/065"
click at [726, 78] on input "text" at bounding box center [815, 74] width 359 height 23
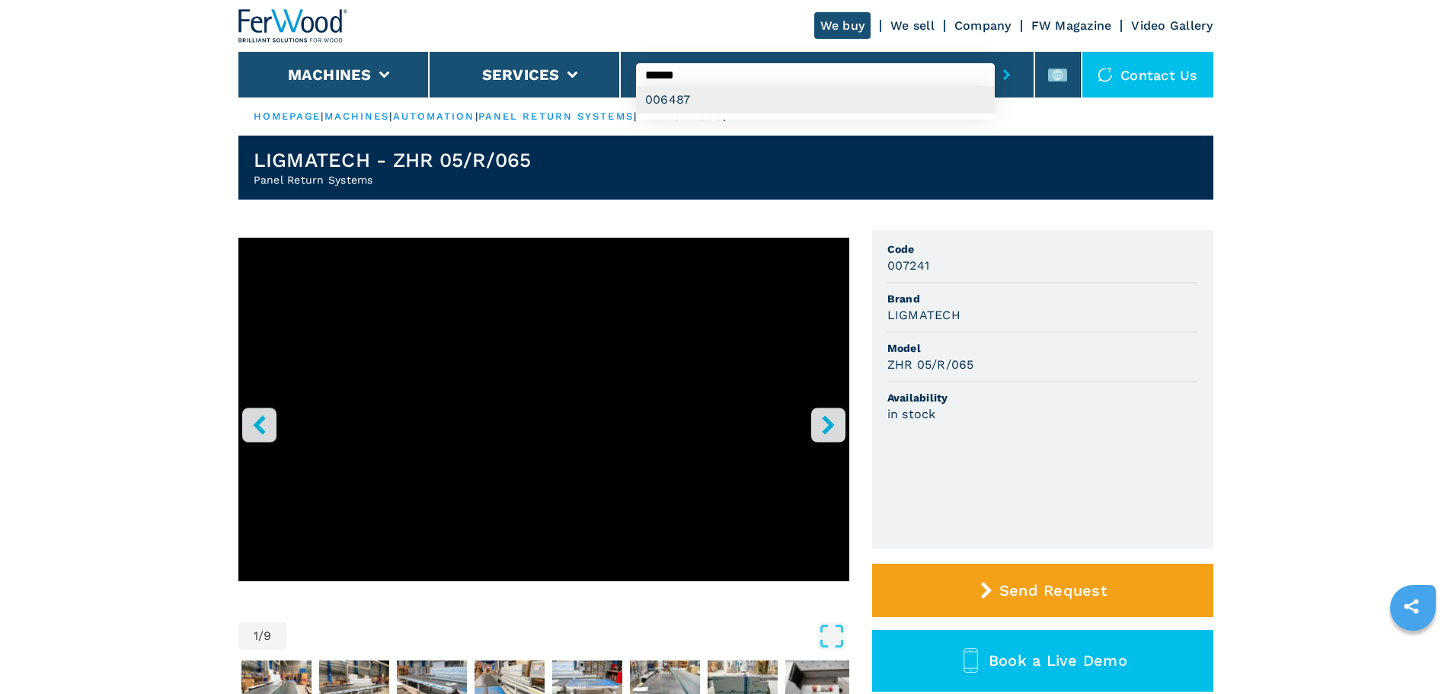
type input "******"
click at [906, 99] on div "006487" at bounding box center [815, 99] width 359 height 27
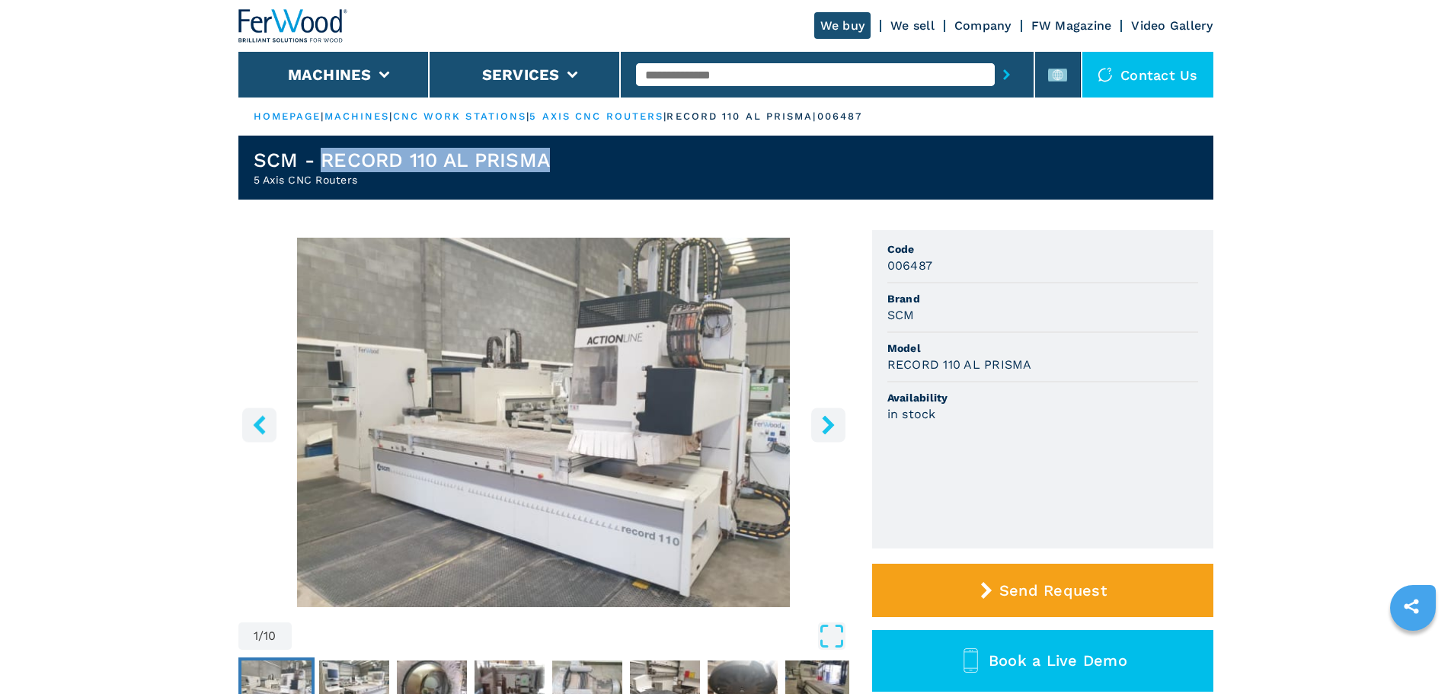
drag, startPoint x: 325, startPoint y: 163, endPoint x: 568, endPoint y: 152, distance: 243.3
click at [568, 152] on header "SCM - RECORD 110 AL PRISMA 5 Axis CNC Routers" at bounding box center [725, 168] width 975 height 64
copy h1 "RECORD 110 AL PRISMA"
click at [754, 80] on input "text" at bounding box center [815, 74] width 359 height 23
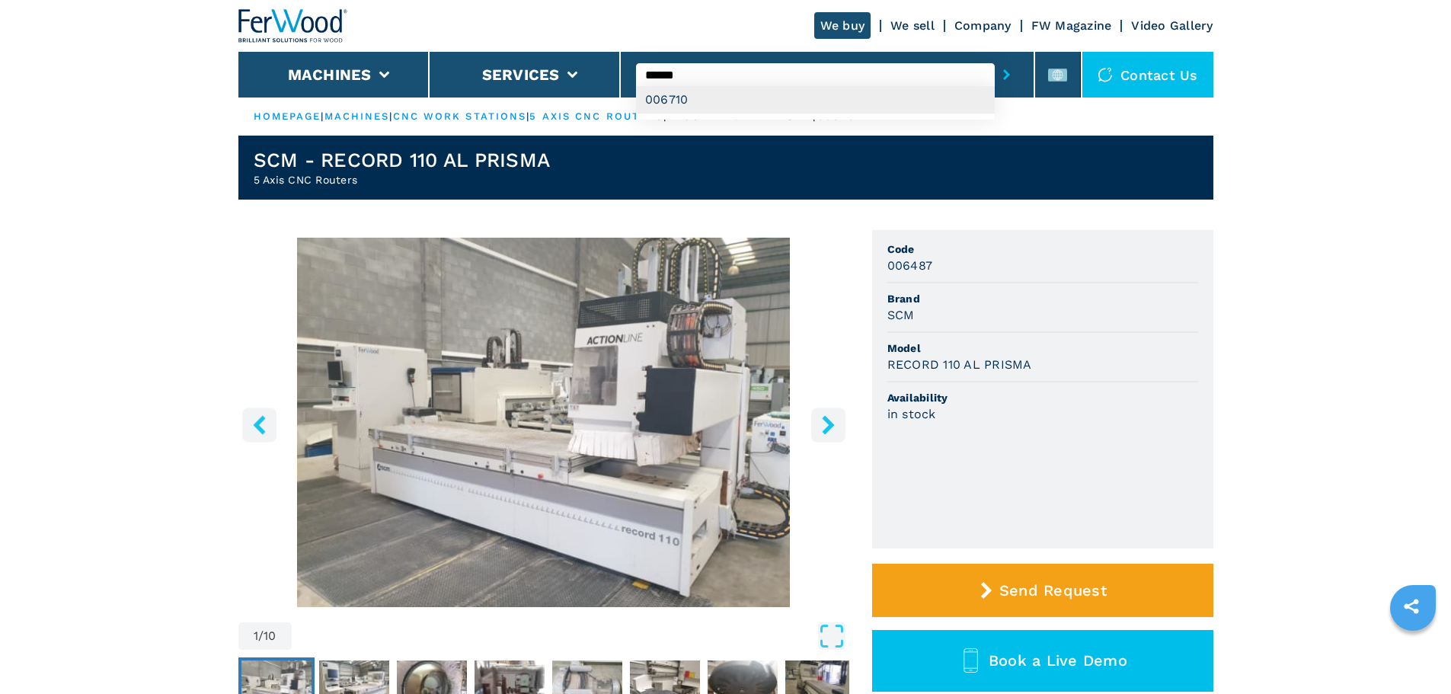
type input "******"
click at [741, 97] on div "006710" at bounding box center [815, 99] width 359 height 27
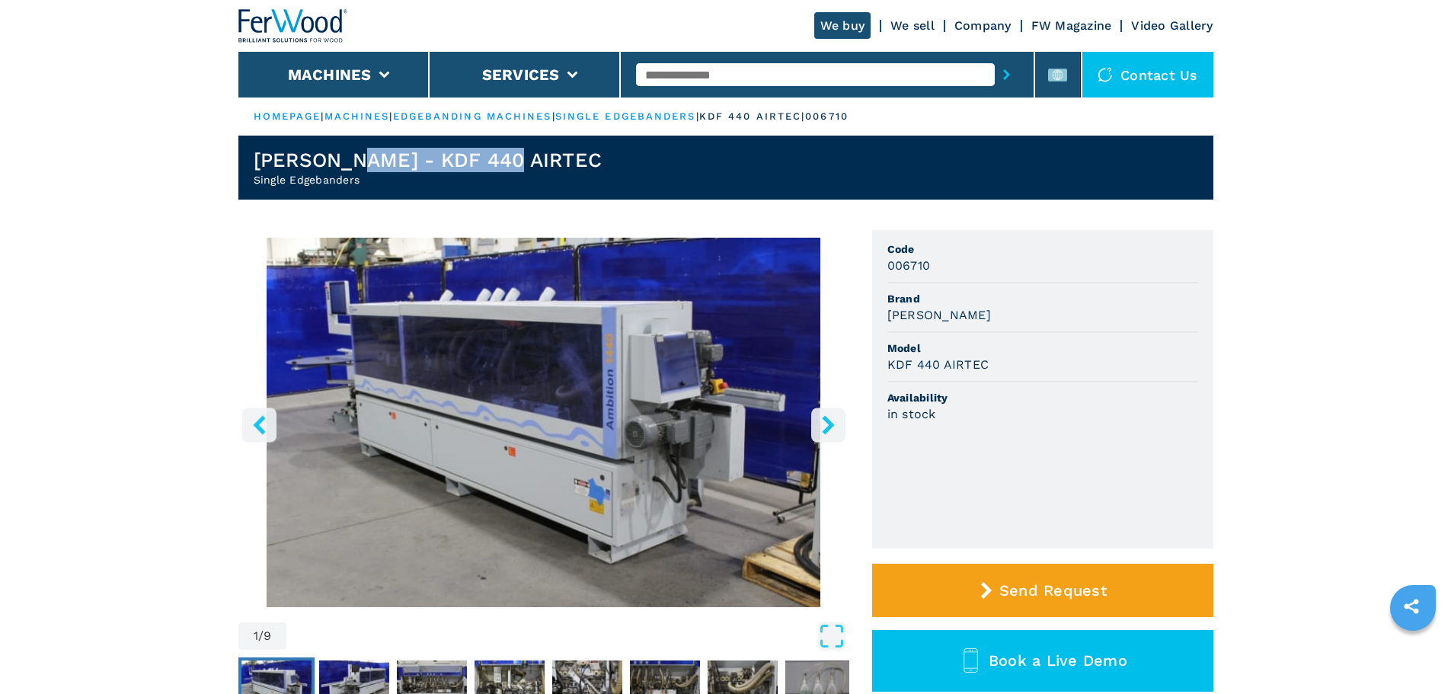
drag, startPoint x: 358, startPoint y: 161, endPoint x: 593, endPoint y: 159, distance: 235.4
click at [593, 159] on header "[PERSON_NAME] - KDF 440 AIRTEC Single Edgebanders" at bounding box center [725, 168] width 975 height 64
copy h1 "KDF 440 AIRTEC"
drag, startPoint x: 257, startPoint y: 184, endPoint x: 357, endPoint y: 181, distance: 100.6
click at [357, 181] on h2 "Single Edgebanders" at bounding box center [428, 179] width 349 height 15
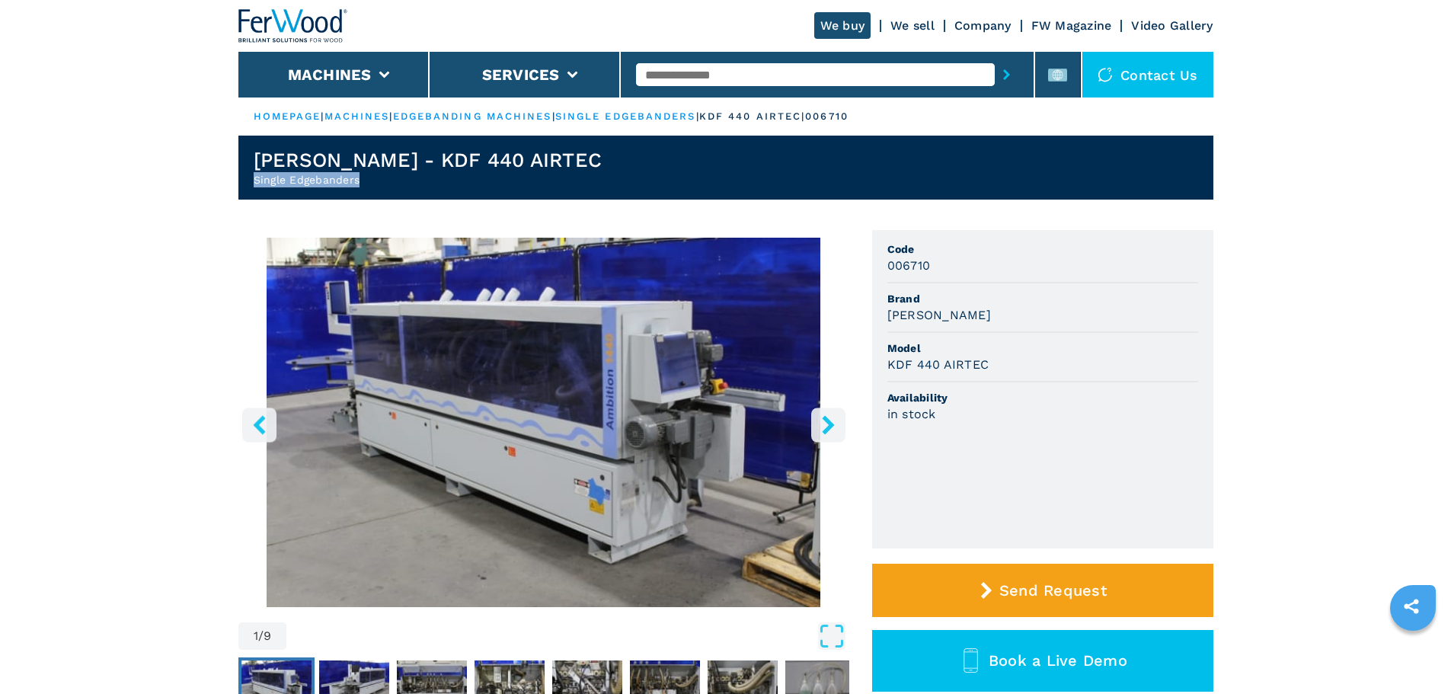
copy h2 "Single Edgebanders"
click at [702, 72] on input "text" at bounding box center [815, 74] width 359 height 23
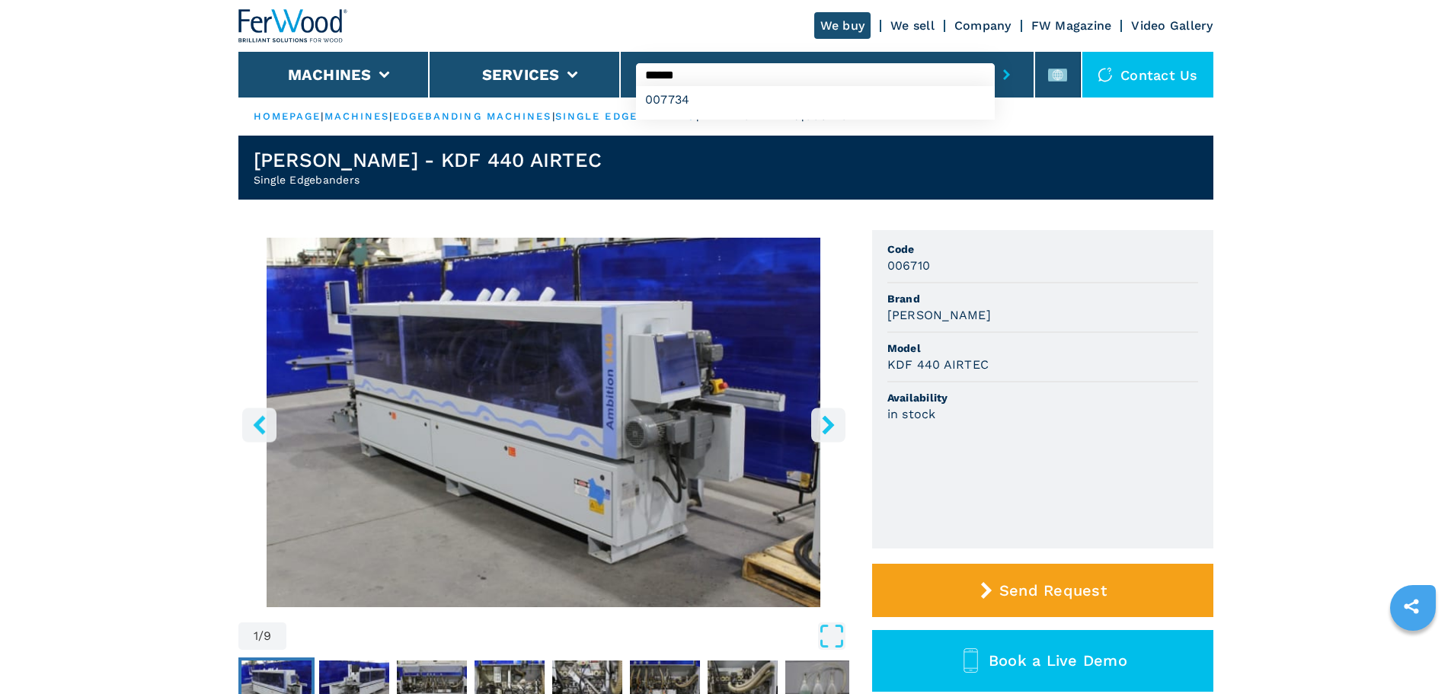
type input "******"
click at [995, 57] on button "submit-button" at bounding box center [1007, 74] width 24 height 35
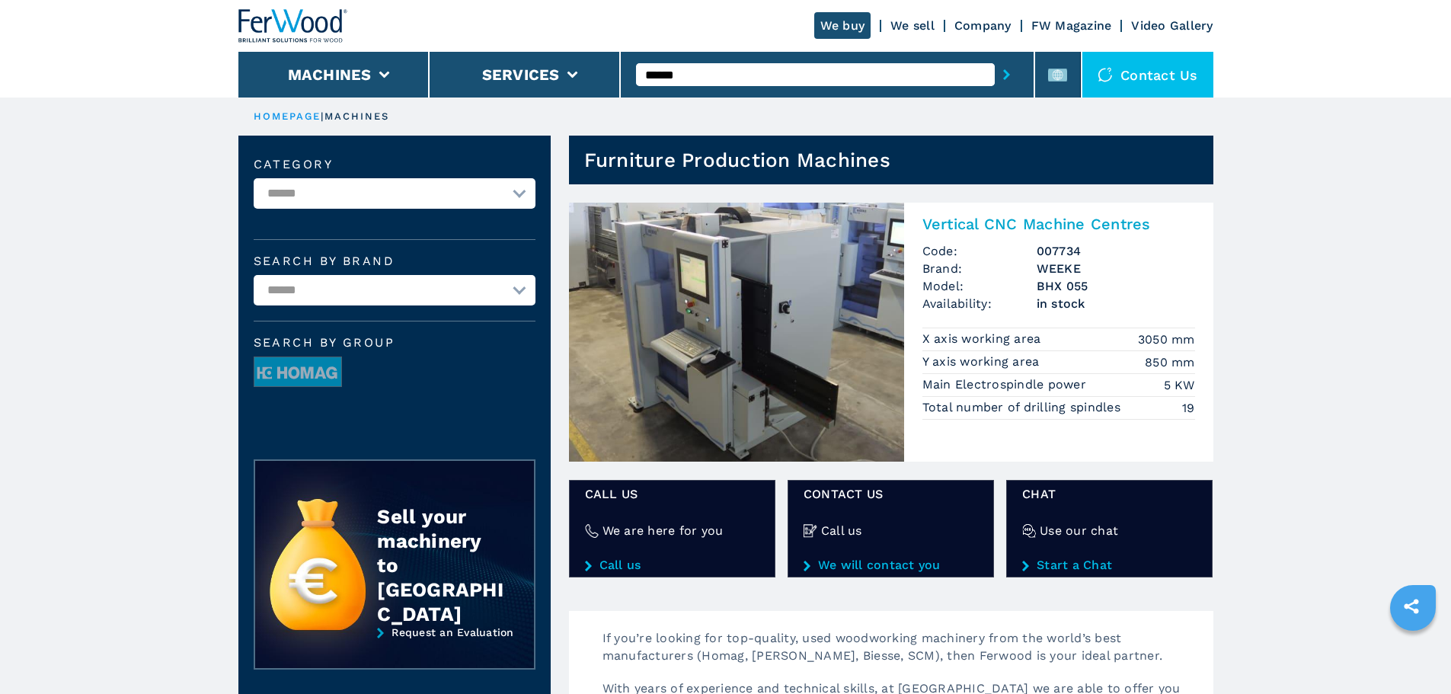
click at [1078, 224] on h2 "Vertical CNC Machine Centres" at bounding box center [1059, 224] width 273 height 18
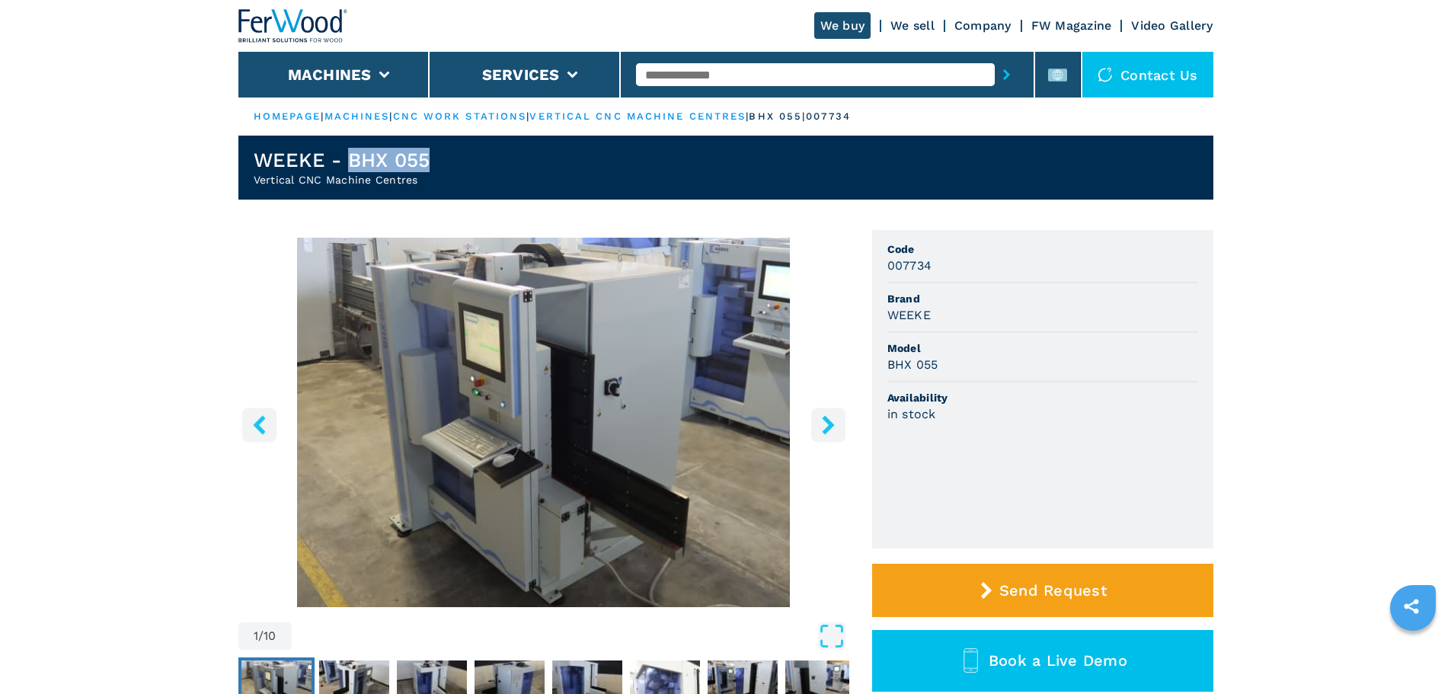
drag, startPoint x: 520, startPoint y: 162, endPoint x: 574, endPoint y: 162, distance: 54.9
click at [574, 162] on header "WEEKE - BHX 055 Vertical CNC Machine Centres" at bounding box center [725, 168] width 975 height 64
copy h1 "BHX 055"
drag, startPoint x: 247, startPoint y: 177, endPoint x: 432, endPoint y: 179, distance: 185.1
click at [432, 179] on header "WEEKE - BHX 055 Vertical CNC Machine Centres" at bounding box center [725, 168] width 975 height 64
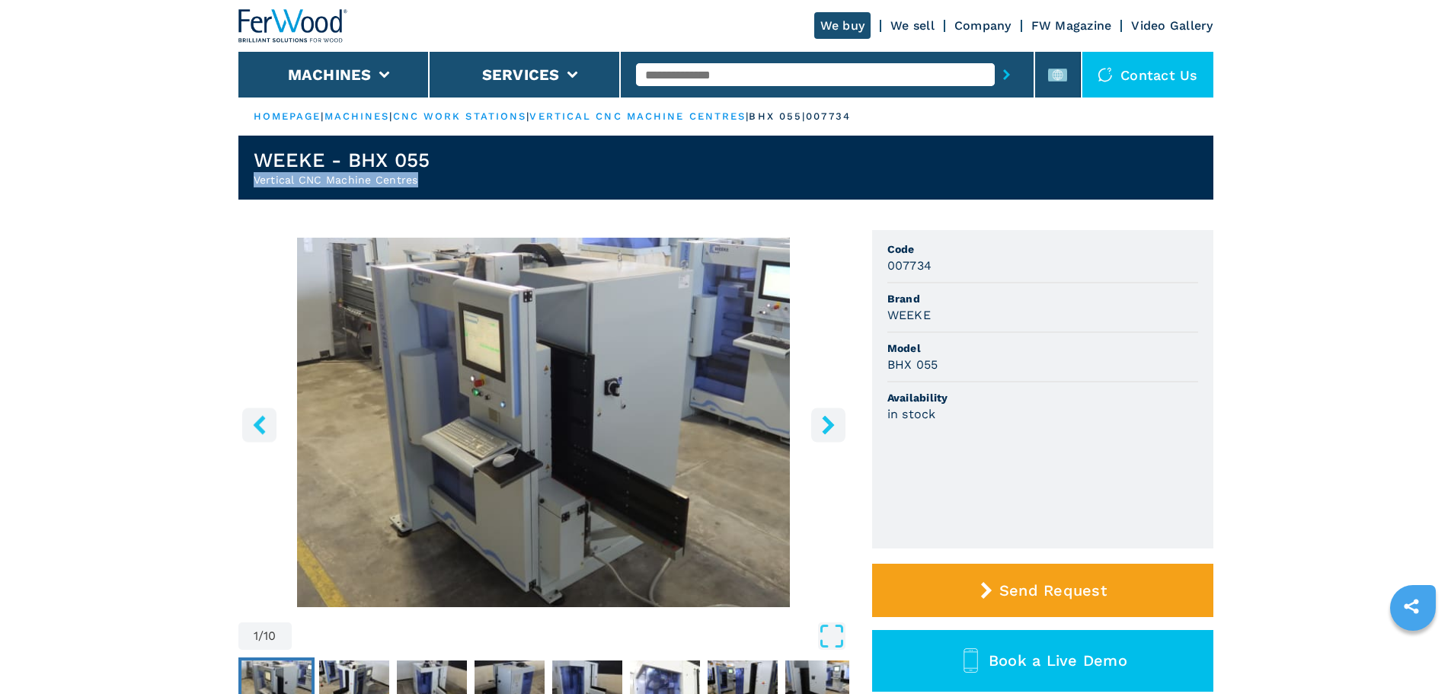
copy h2 "Vertical CNC Machine Centres"
click at [651, 70] on input "text" at bounding box center [815, 74] width 359 height 23
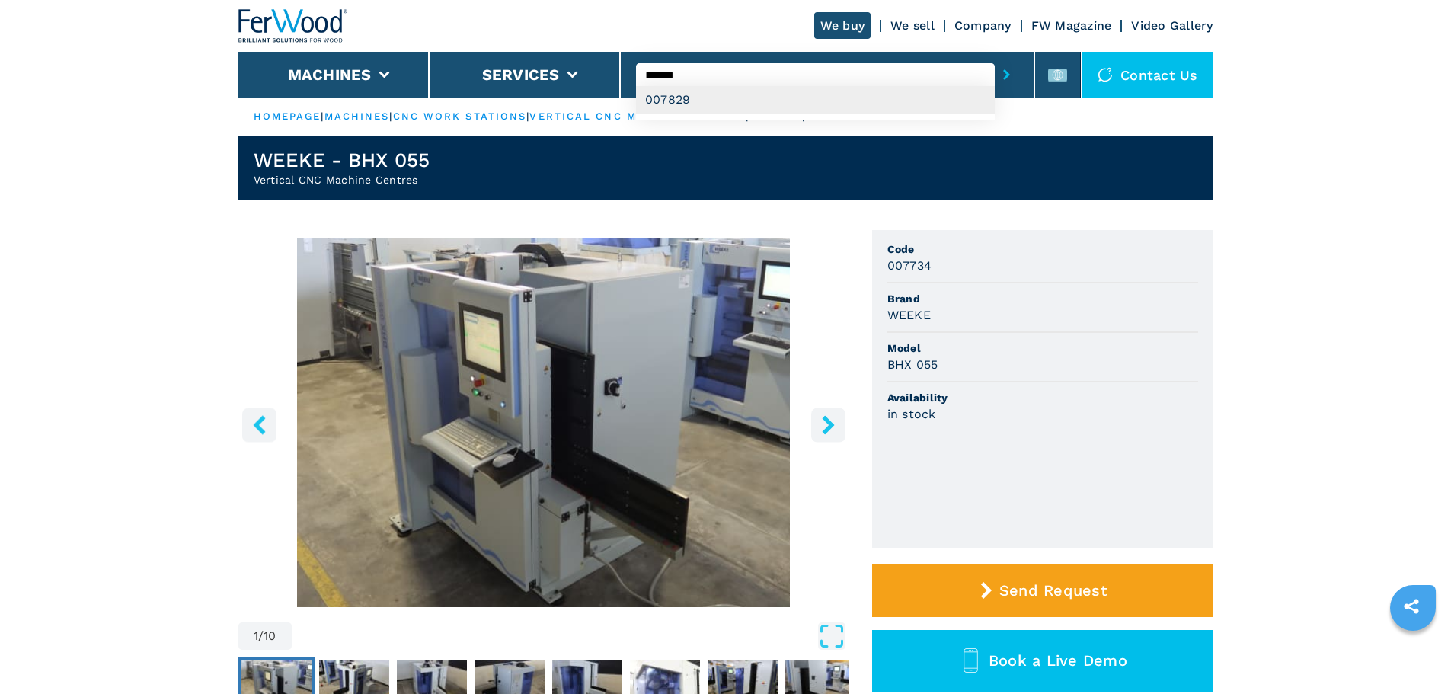
click at [727, 111] on div "007829" at bounding box center [815, 99] width 359 height 27
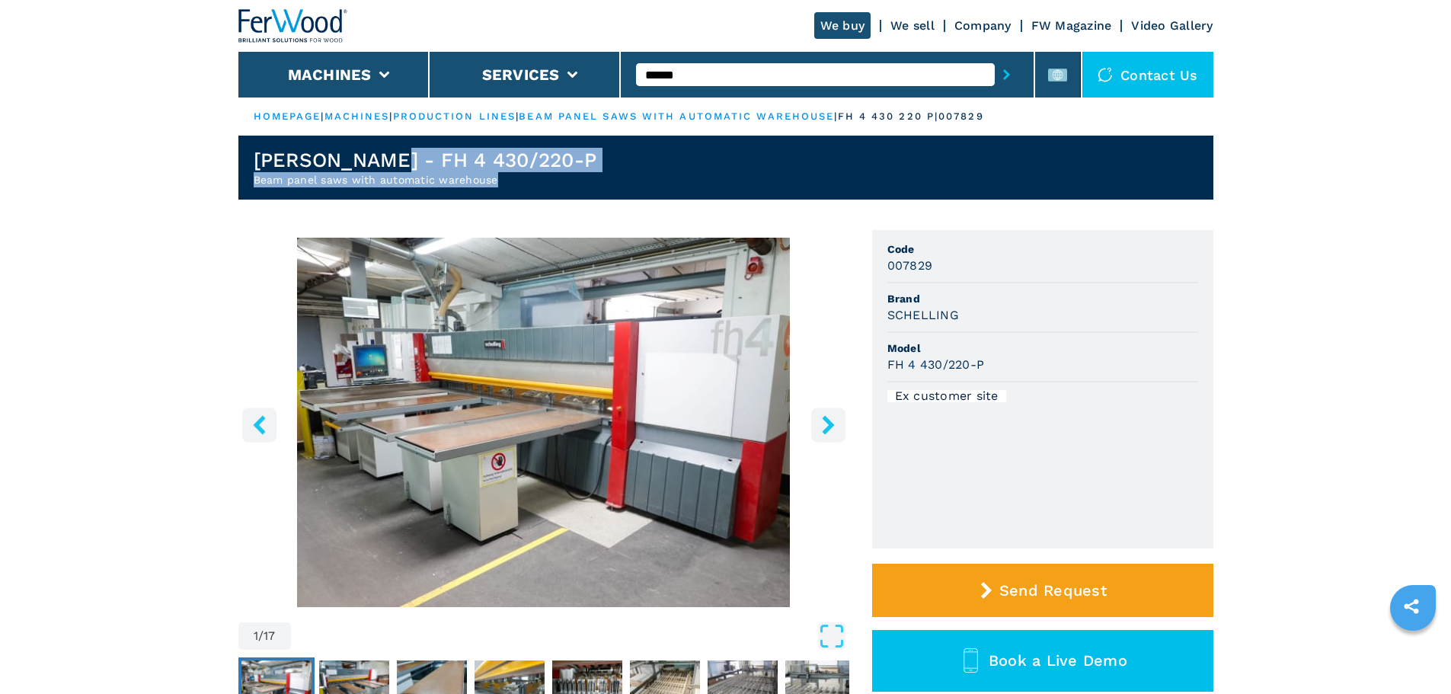
drag, startPoint x: 394, startPoint y: 152, endPoint x: 587, endPoint y: 173, distance: 193.8
click at [587, 173] on header "SCHELLING - FH 4 430/220-P Beam panel saws with automatic warehouse" at bounding box center [725, 168] width 975 height 64
click at [581, 163] on header "SCHELLING - FH 4 430/220-P Beam panel saws with automatic warehouse" at bounding box center [725, 168] width 975 height 64
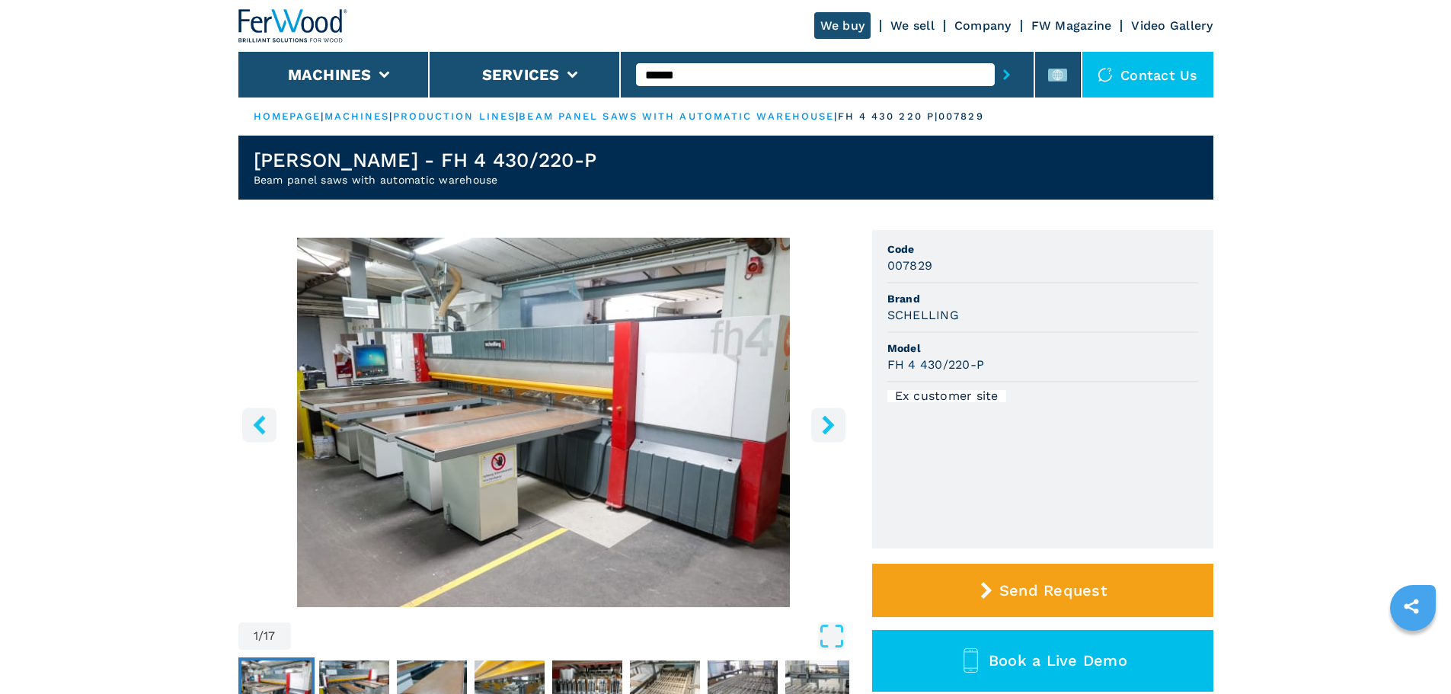
click at [532, 152] on h1 "SCHELLING - FH 4 430/220-P" at bounding box center [426, 160] width 344 height 24
drag, startPoint x: 552, startPoint y: 162, endPoint x: 389, endPoint y: 161, distance: 163.0
click at [389, 161] on header "SCHELLING - FH 4 430/220-P Beam panel saws with automatic warehouse" at bounding box center [725, 168] width 975 height 64
copy h1 "FH 4 430/220-P"
click at [776, 65] on input "******" at bounding box center [815, 74] width 359 height 23
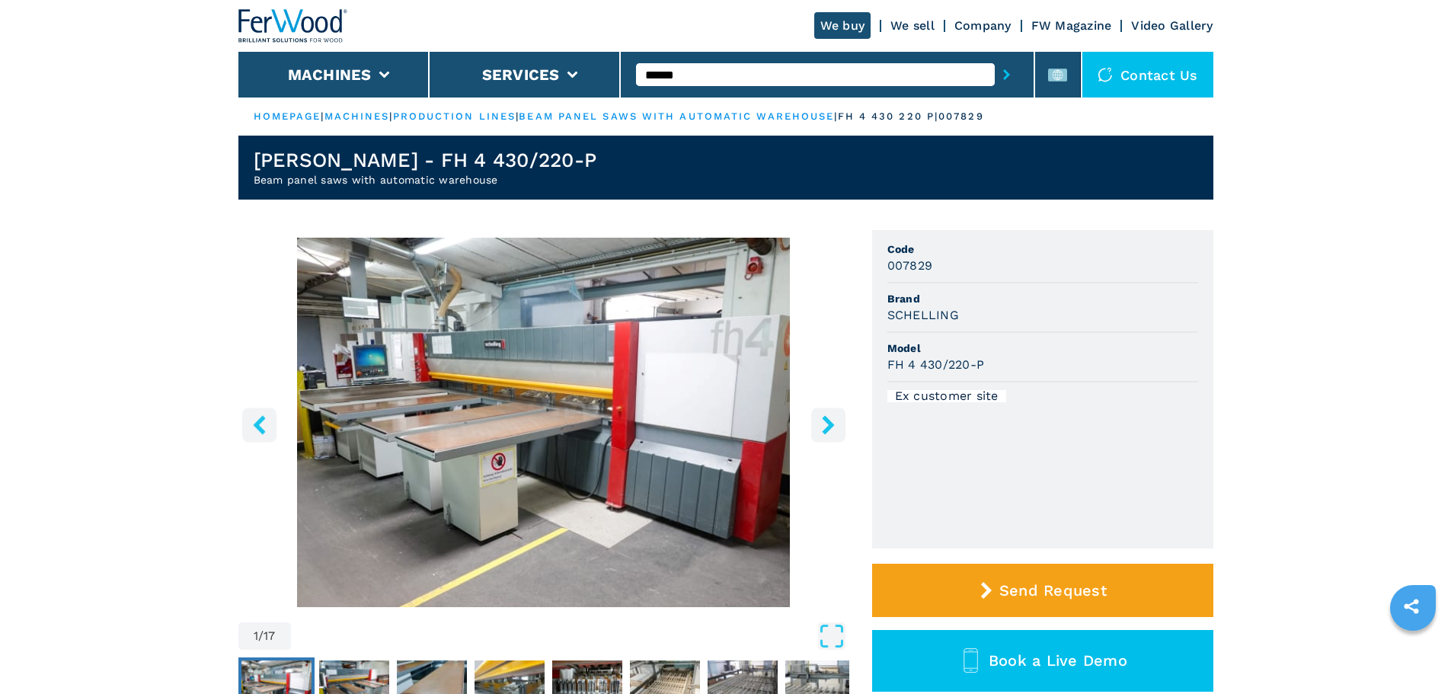
click at [776, 65] on input "******" at bounding box center [815, 74] width 359 height 23
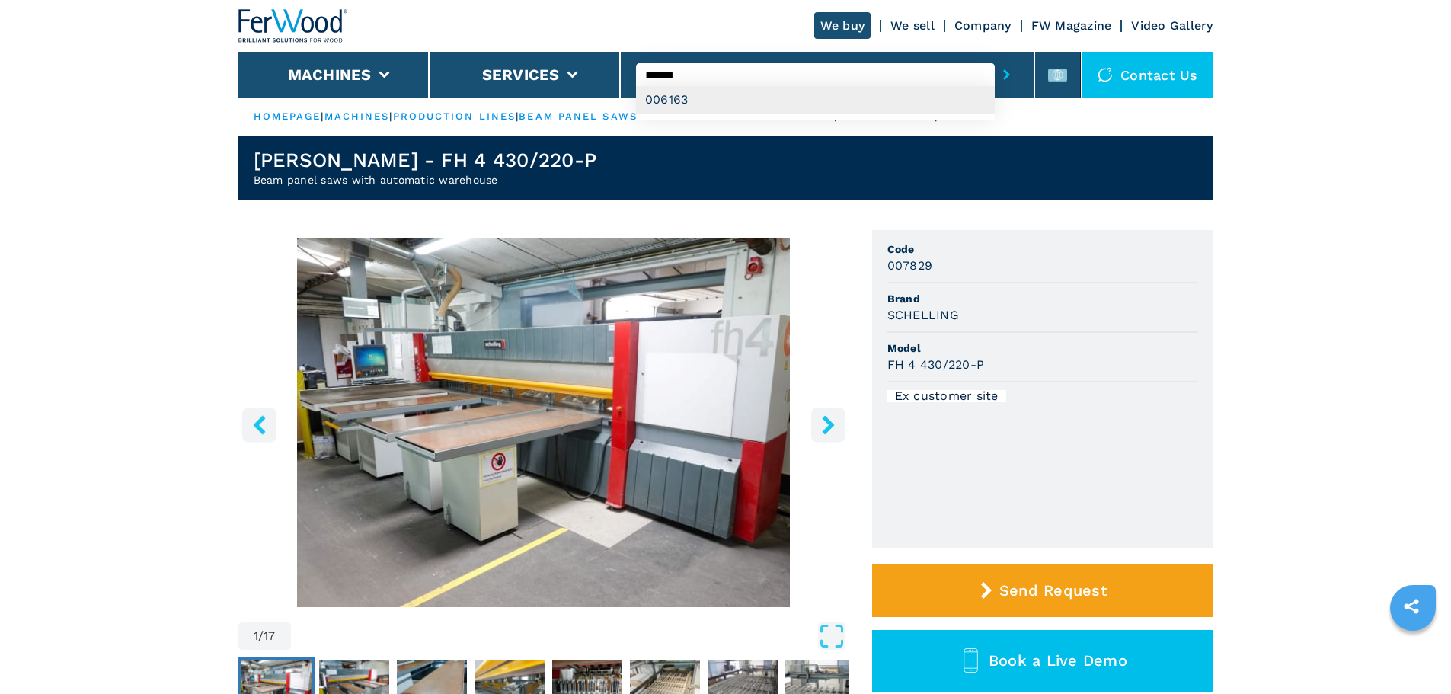
type input "******"
click at [754, 96] on div "006163" at bounding box center [815, 99] width 359 height 27
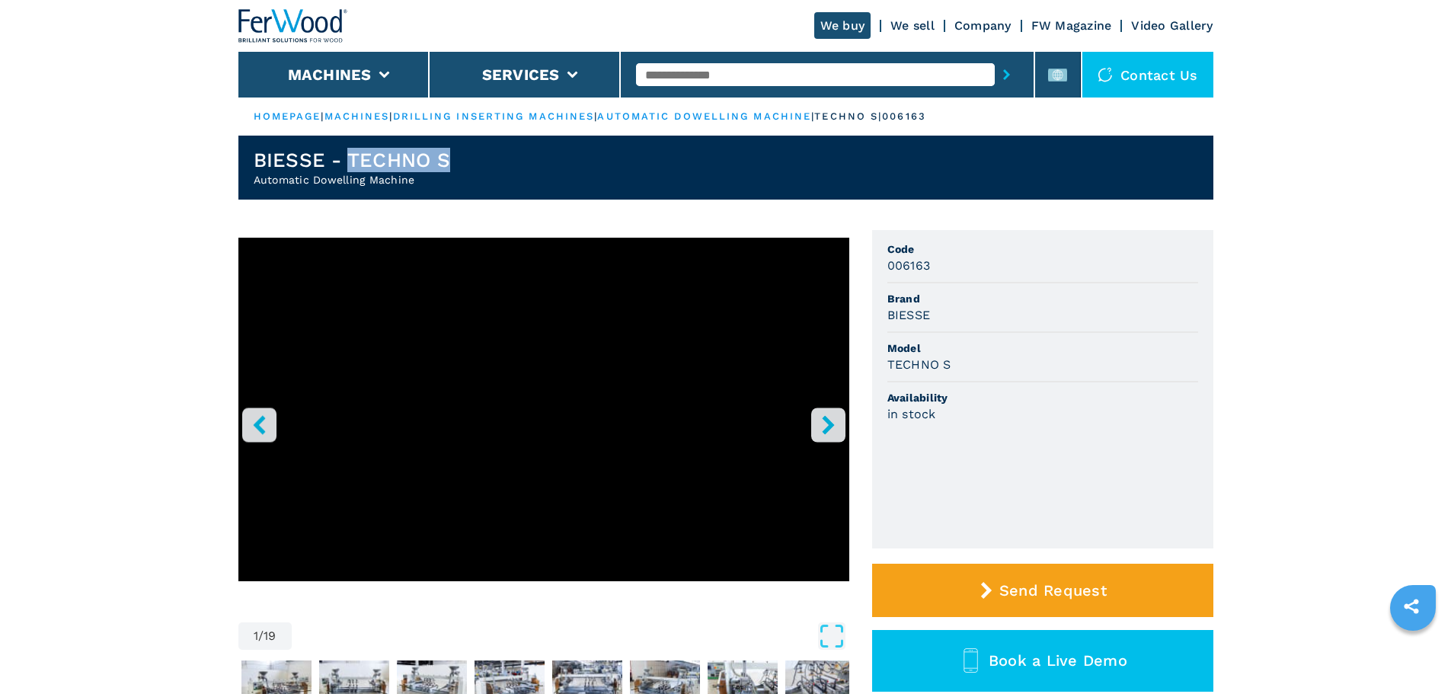
drag, startPoint x: 348, startPoint y: 160, endPoint x: 543, endPoint y: 160, distance: 195.0
click at [543, 160] on header "BIESSE - TECHNO S Automatic Dowelling Machine" at bounding box center [725, 168] width 975 height 64
copy h1 "TECHNO S"
drag, startPoint x: 247, startPoint y: 177, endPoint x: 423, endPoint y: 178, distance: 176.0
click at [423, 178] on header "BIESSE - TECHNO S Automatic Dowelling Machine" at bounding box center [725, 168] width 975 height 64
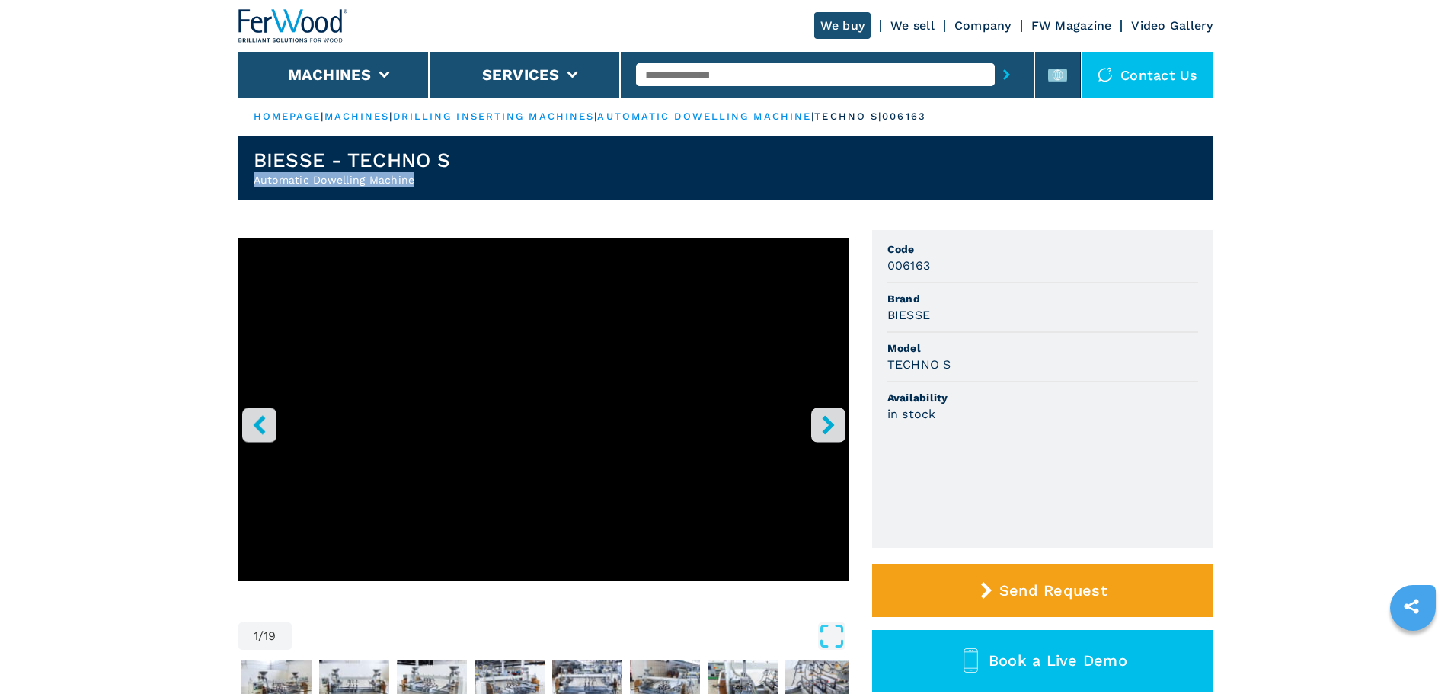
copy h2 "Automatic Dowelling Machine"
click at [826, 62] on div at bounding box center [827, 74] width 382 height 35
click at [824, 65] on input "text" at bounding box center [815, 74] width 359 height 23
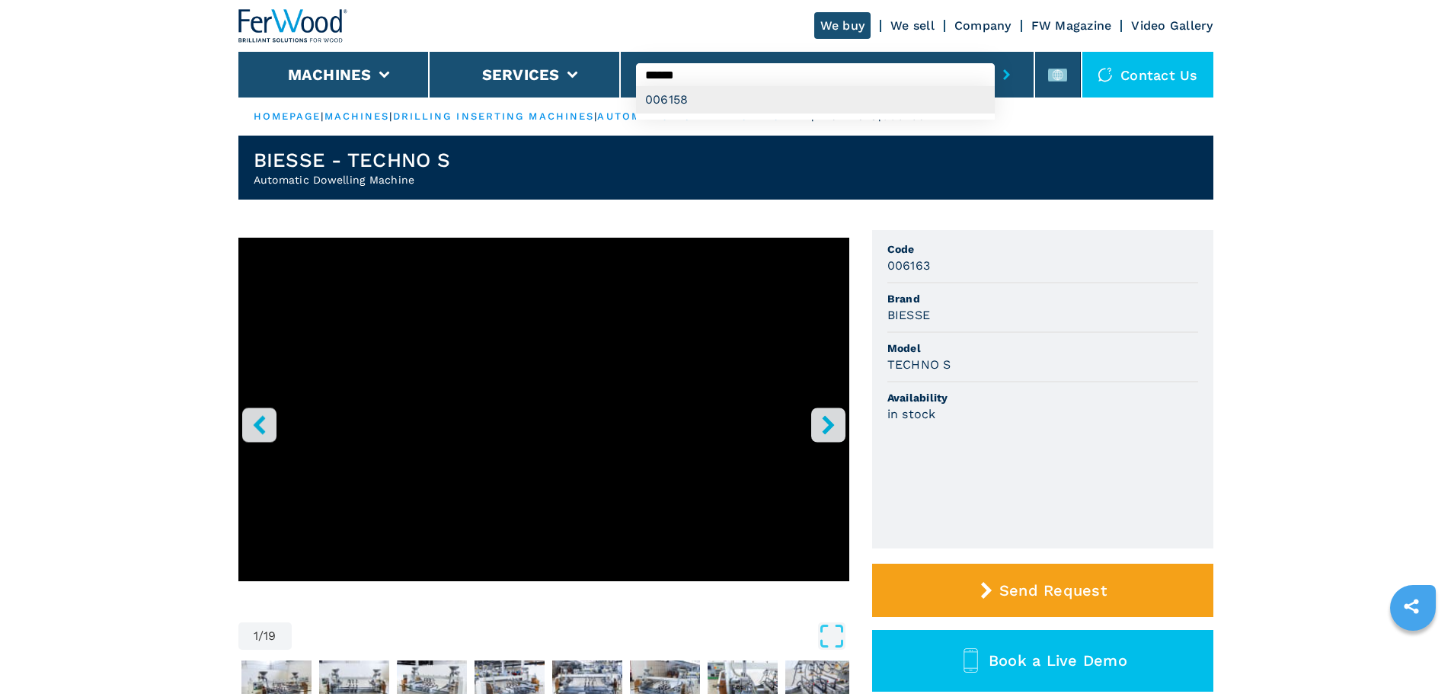
type input "******"
click at [798, 89] on div "006158" at bounding box center [815, 99] width 359 height 27
